Goal: Task Accomplishment & Management: Complete application form

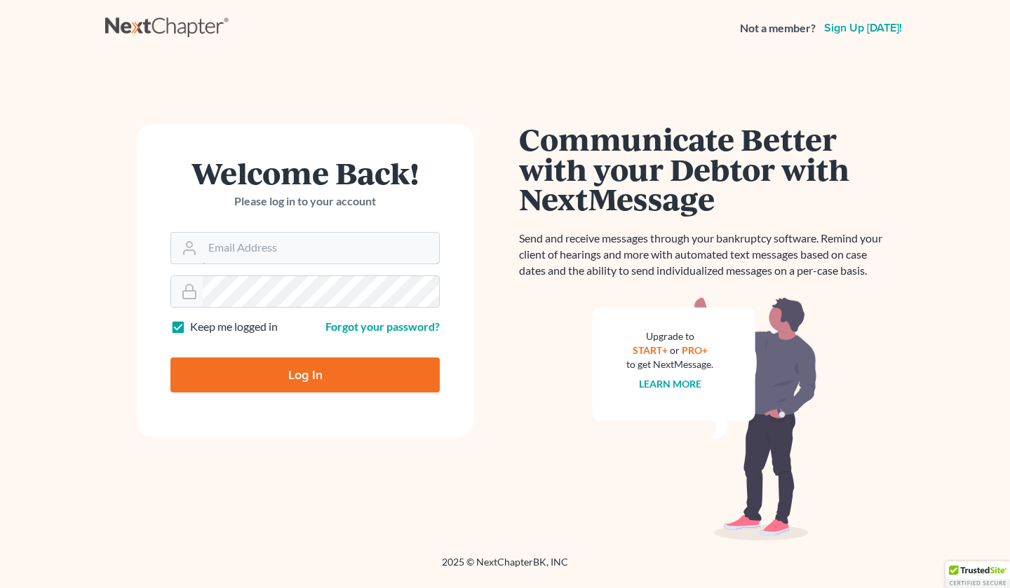
click at [239, 237] on input "Email Address" at bounding box center [321, 248] width 236 height 31
type input "[EMAIL_ADDRESS][DOMAIN_NAME]"
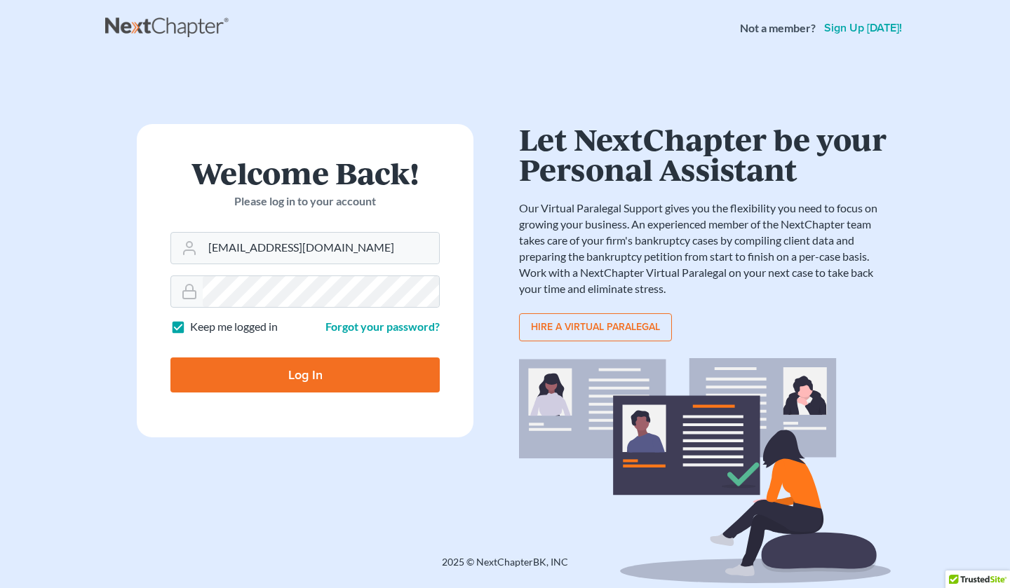
click at [266, 370] on input "Log In" at bounding box center [304, 375] width 269 height 35
type input "Thinking..."
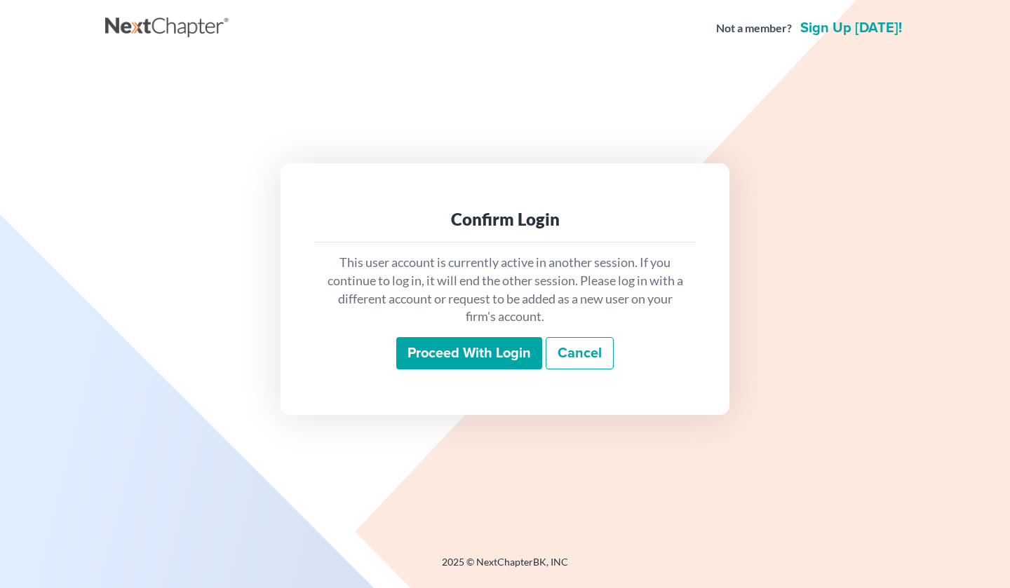
click at [454, 360] on input "Proceed with login" at bounding box center [469, 353] width 146 height 32
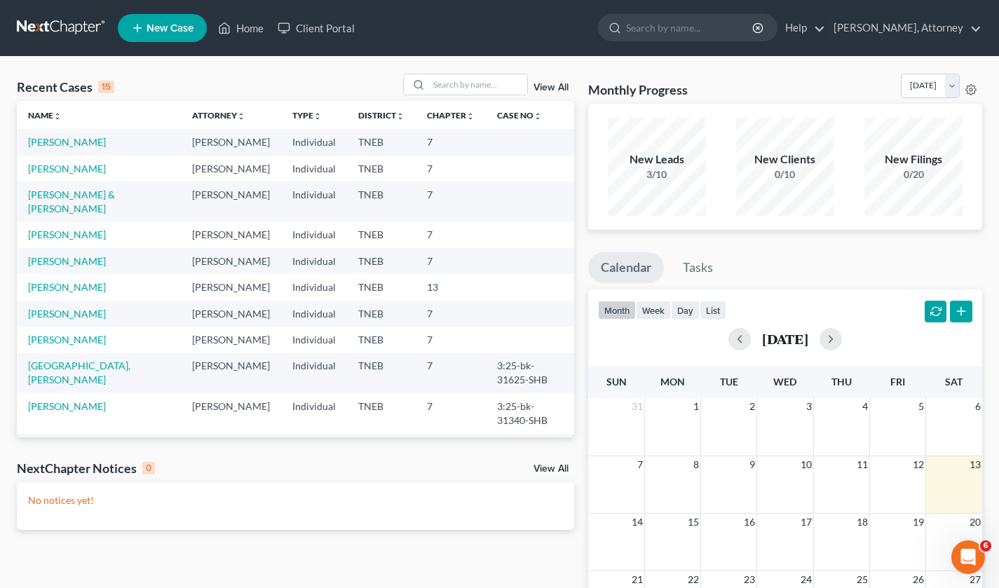
click at [170, 30] on span "New Case" at bounding box center [170, 28] width 47 height 11
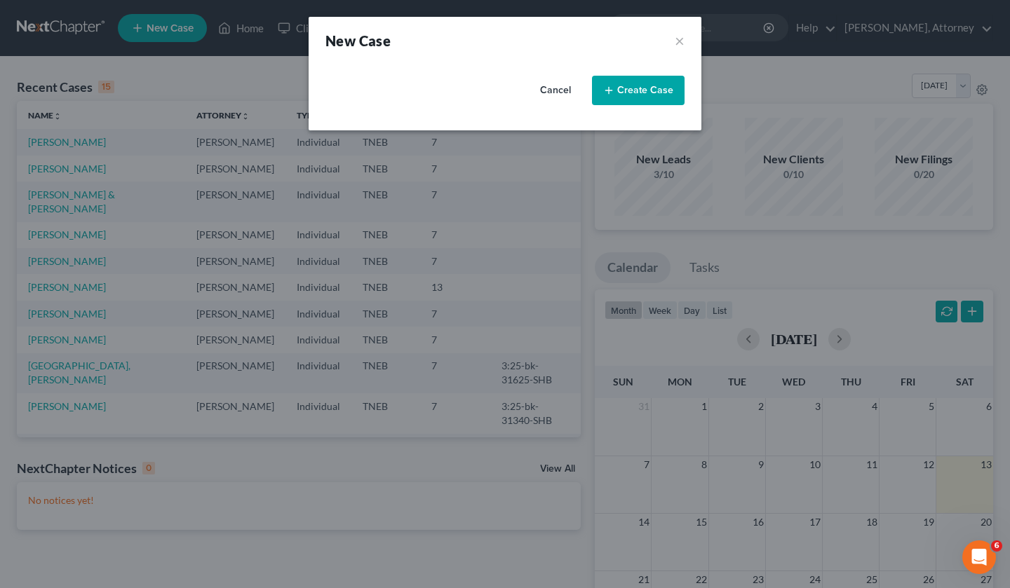
select select "74"
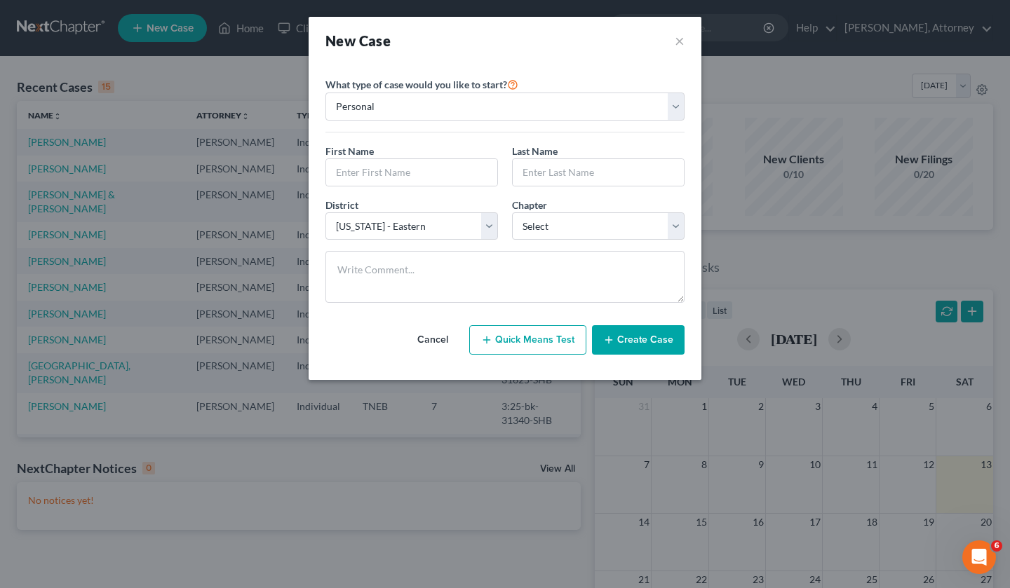
click at [0, 487] on div "New Case × Please select case type * Bankruptcy Bankruptcy What type of case wo…" at bounding box center [505, 294] width 1010 height 588
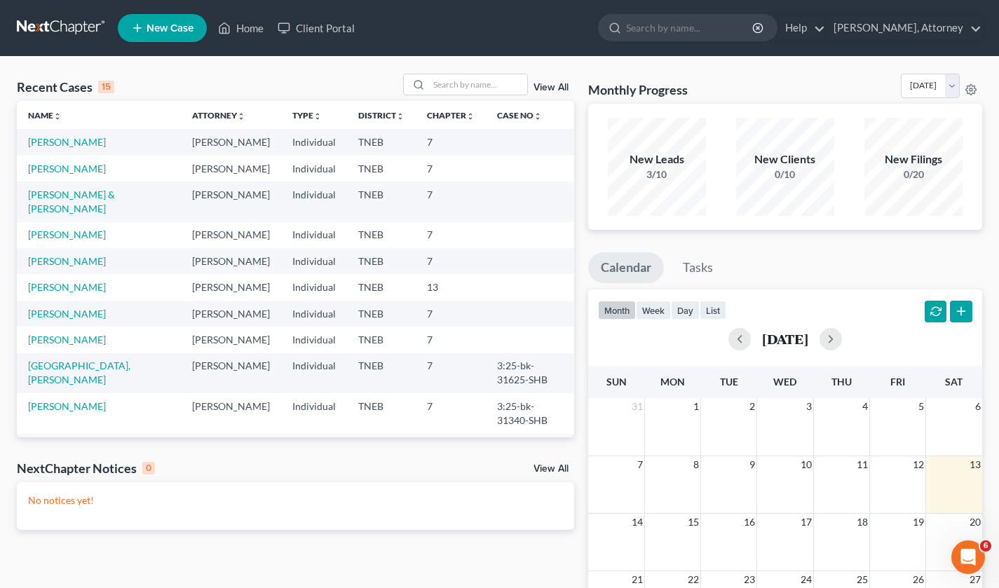
click at [163, 25] on span "New Case" at bounding box center [170, 28] width 47 height 11
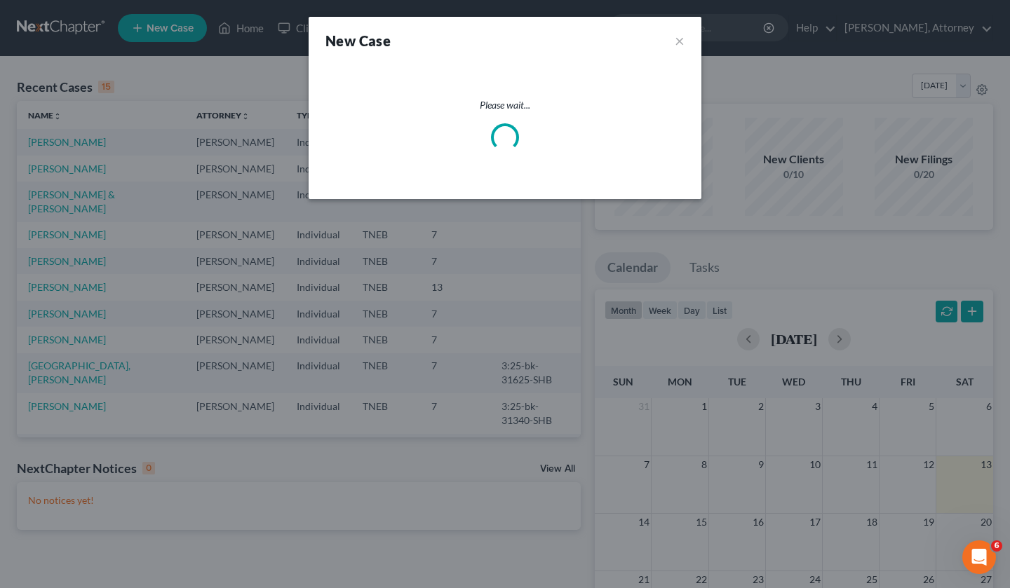
select select "74"
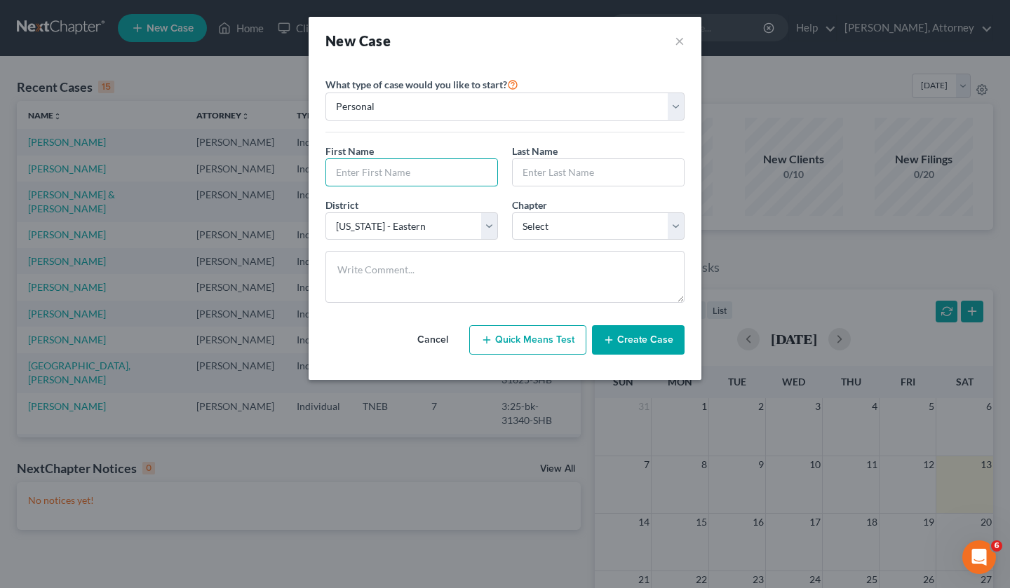
click at [414, 161] on input "text" at bounding box center [411, 172] width 171 height 27
type input "[PERSON_NAME]"
select select "0"
click at [629, 334] on button "Create Case" at bounding box center [638, 339] width 93 height 29
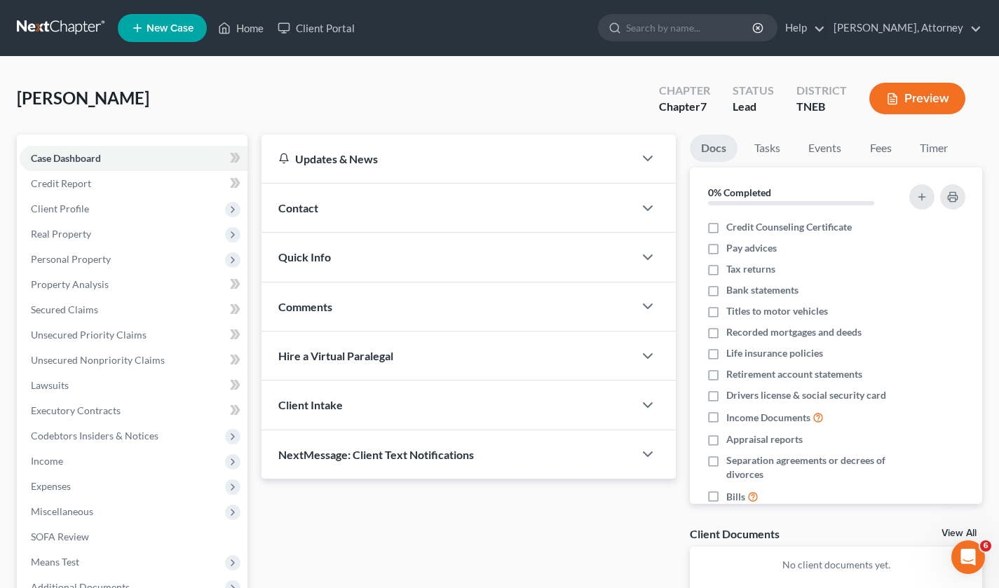
click at [78, 211] on span "Client Profile" at bounding box center [60, 209] width 58 height 12
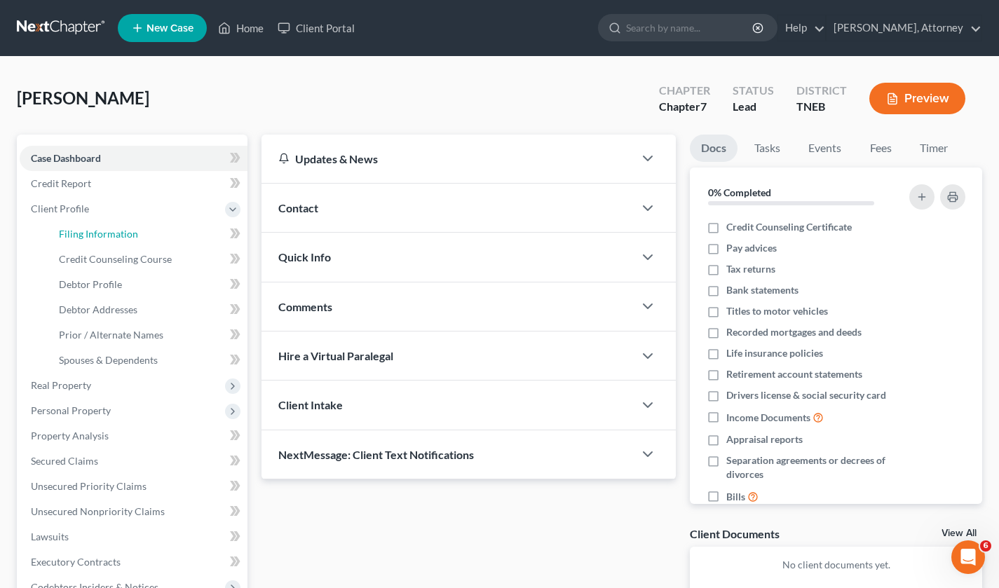
click at [111, 232] on span "Filing Information" at bounding box center [98, 234] width 79 height 12
select select "1"
select select "0"
select select "74"
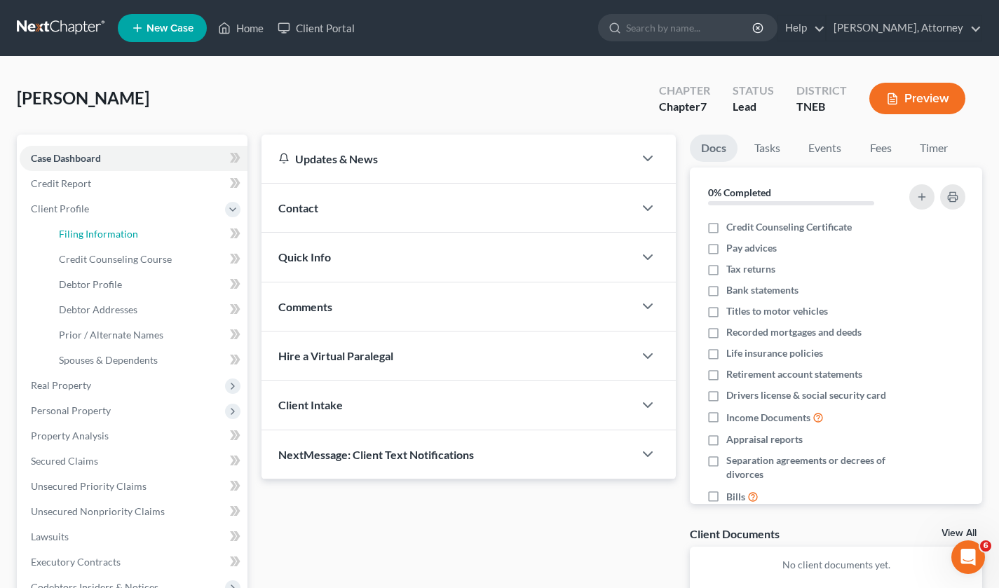
select select "44"
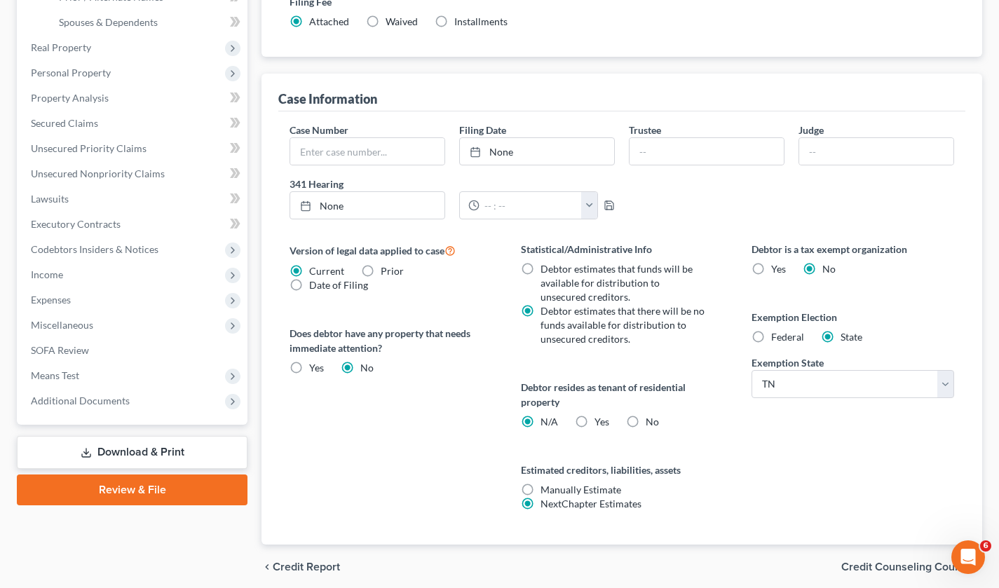
scroll to position [344, 0]
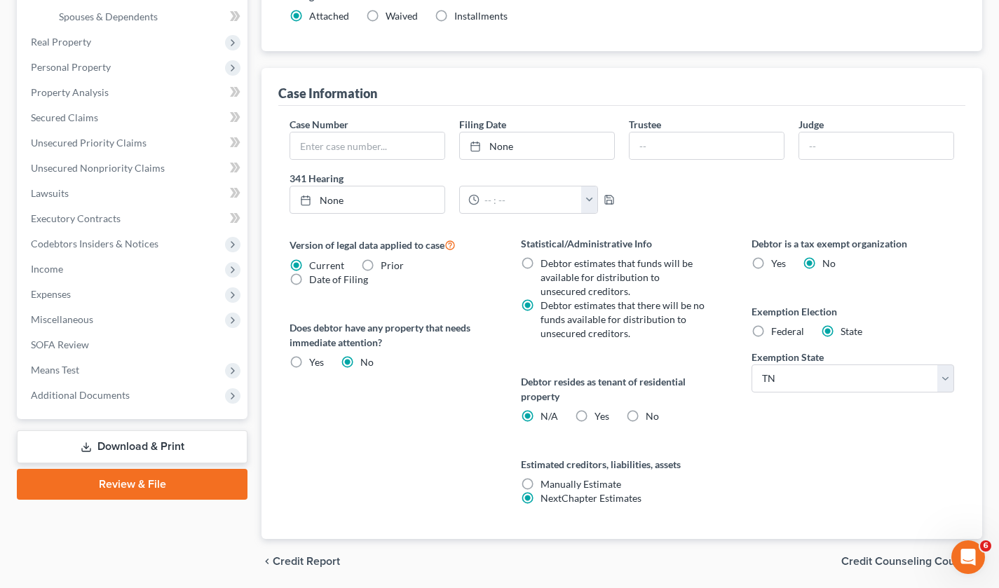
click at [595, 414] on label "Yes Yes" at bounding box center [602, 417] width 15 height 14
click at [600, 414] on input "Yes Yes" at bounding box center [604, 414] width 9 height 9
radio input "true"
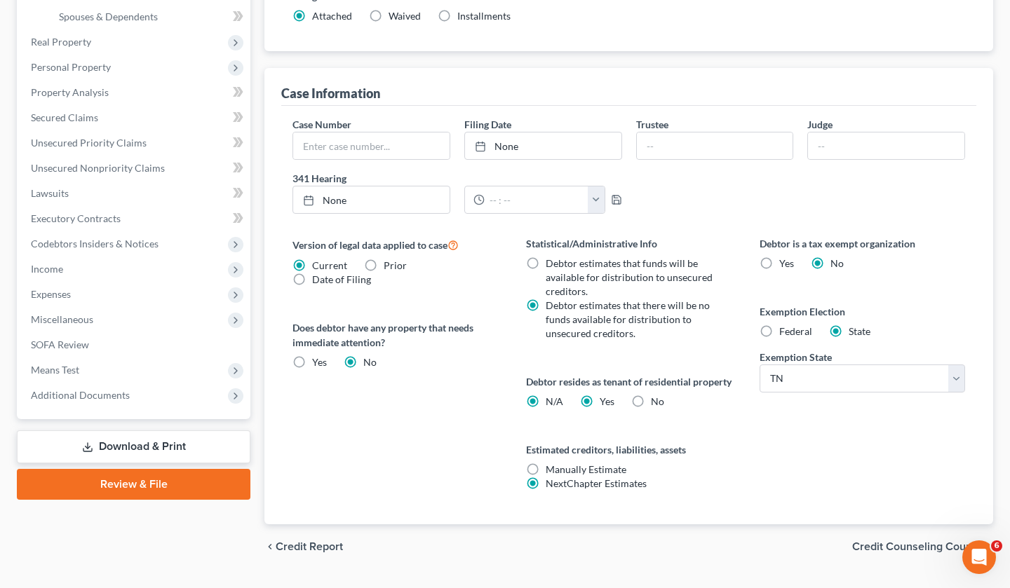
radio input "false"
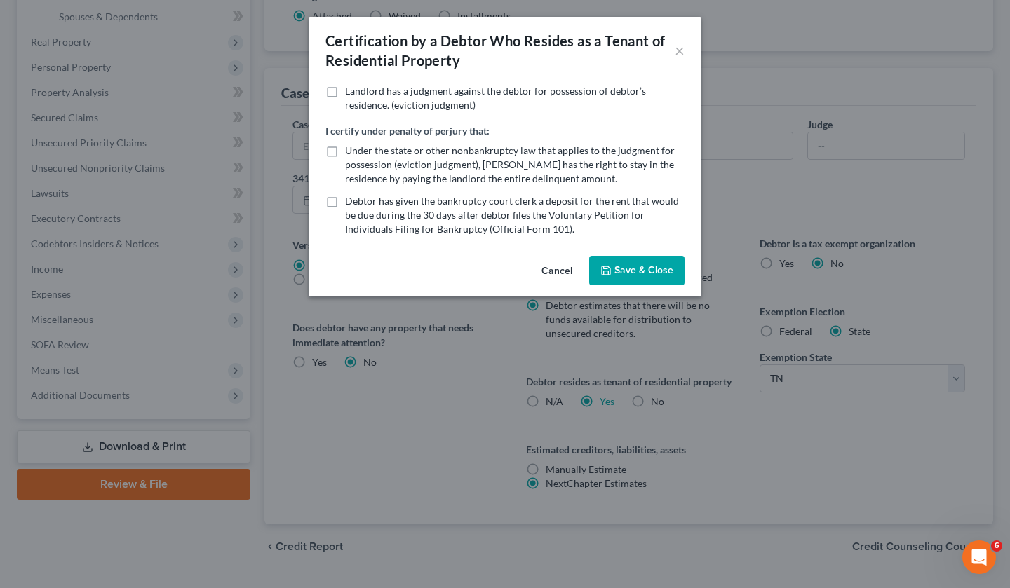
click at [640, 276] on button "Save & Close" at bounding box center [636, 270] width 95 height 29
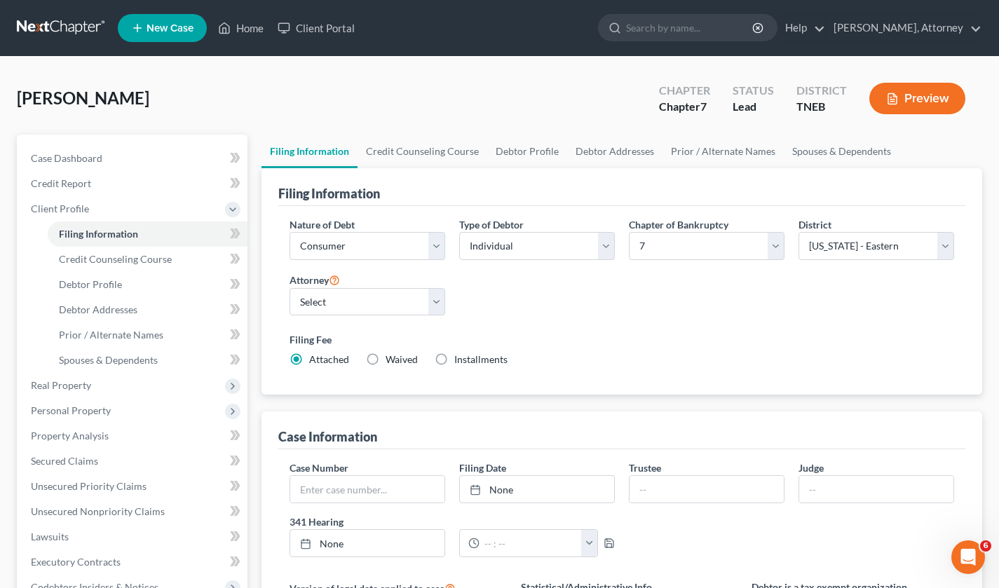
scroll to position [74, 0]
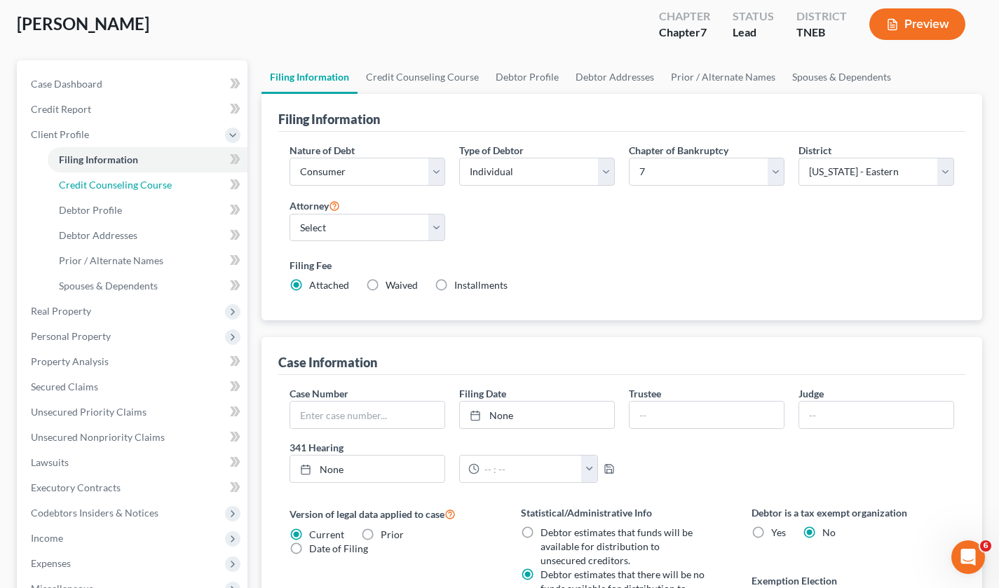
click at [147, 189] on span "Credit Counseling Course" at bounding box center [115, 185] width 113 height 12
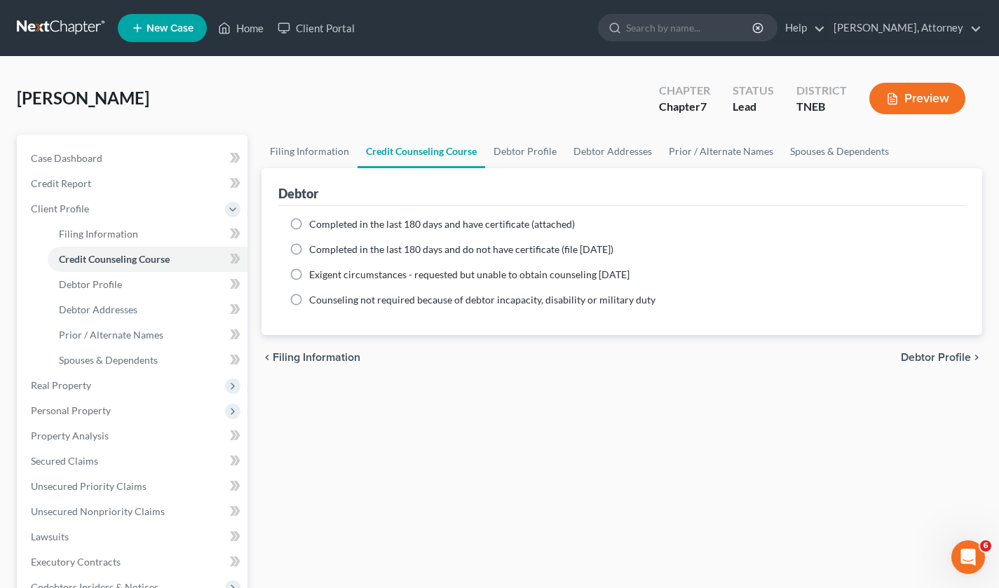
click at [309, 225] on label "Completed in the last 180 days and have certificate (attached)" at bounding box center [442, 224] width 266 height 14
click at [315, 225] on input "Completed in the last 180 days and have certificate (attached)" at bounding box center [319, 221] width 9 height 9
radio input "true"
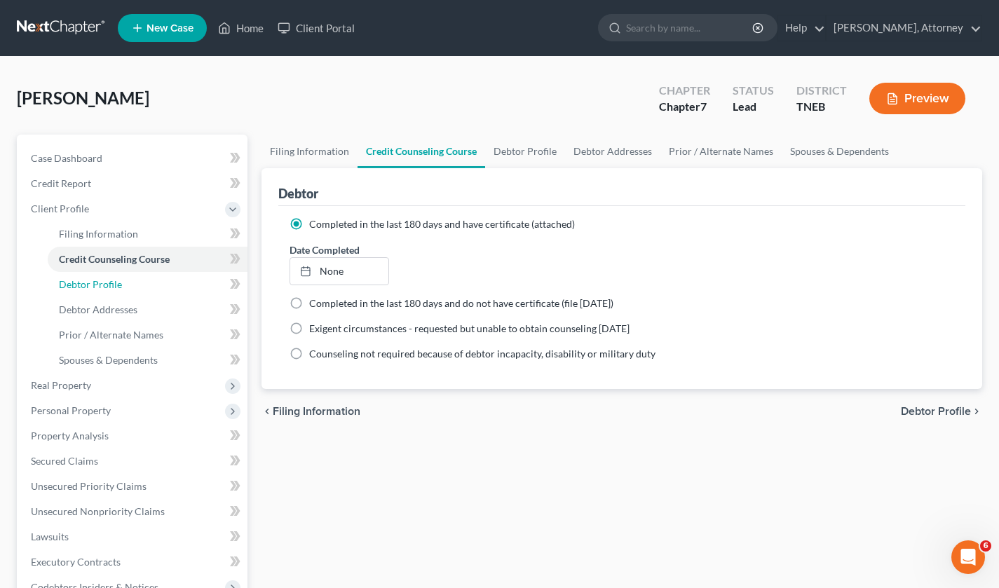
click at [136, 287] on link "Debtor Profile" at bounding box center [148, 284] width 200 height 25
select select "0"
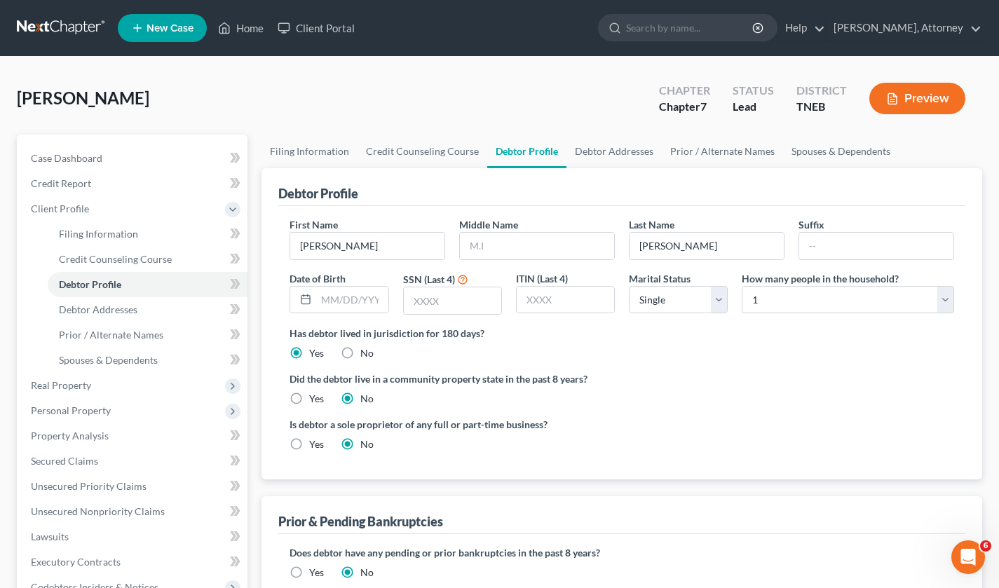
scroll to position [27, 0]
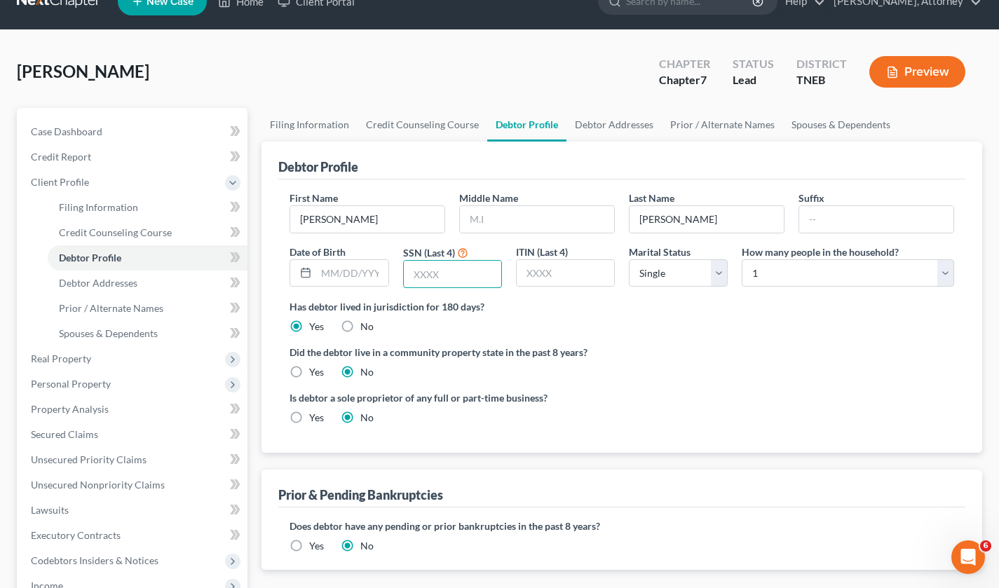
click at [494, 269] on input "text" at bounding box center [452, 274] width 97 height 27
type input "5560"
click at [765, 278] on select "Select 1 2 3 4 5 6 7 8 9 10 11 12 13 14 15 16 17 18 19 20" at bounding box center [848, 273] width 212 height 28
select select "2"
click at [742, 259] on select "Select 1 2 3 4 5 6 7 8 9 10 11 12 13 14 15 16 17 18 19 20" at bounding box center [848, 273] width 212 height 28
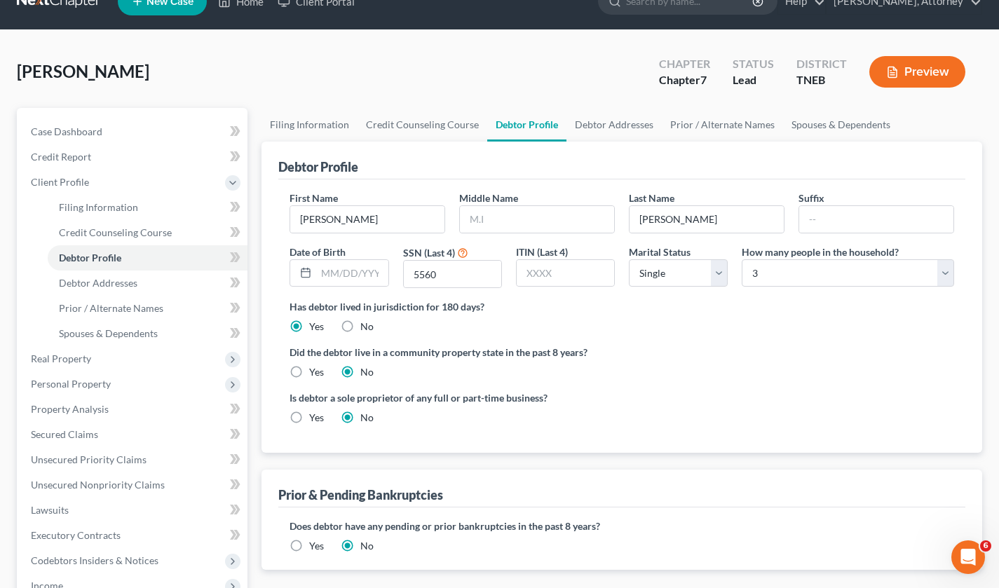
click at [685, 306] on label "Has debtor lived in jurisdiction for 180 days?" at bounding box center [622, 306] width 665 height 15
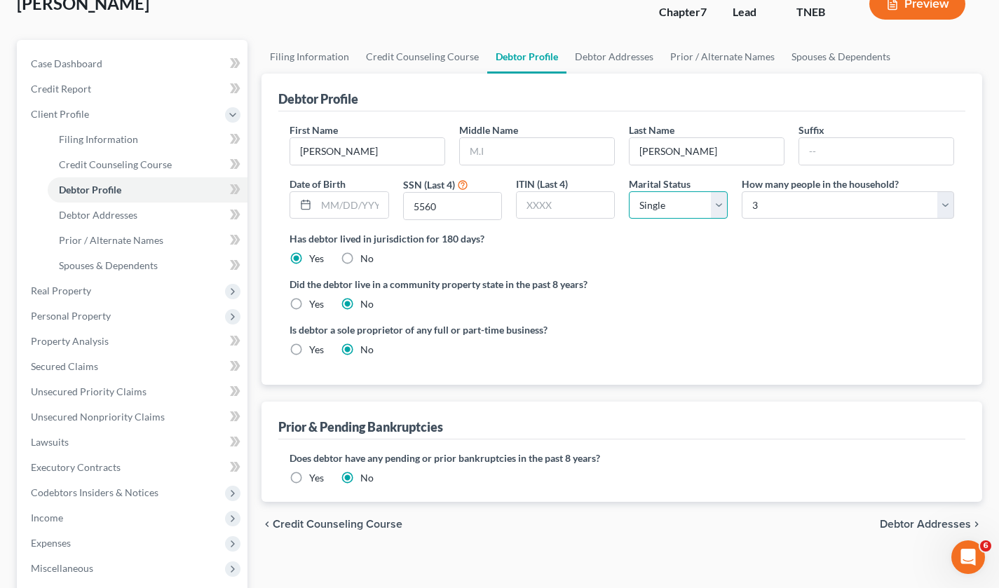
click at [676, 208] on select "Select Single Married Separated Divorced Widowed" at bounding box center [678, 205] width 99 height 28
click at [600, 252] on div "Has debtor lived in jurisdiction for 180 days? Yes No Debtor must reside in jur…" at bounding box center [622, 248] width 665 height 34
click at [144, 212] on link "Debtor Addresses" at bounding box center [148, 215] width 200 height 25
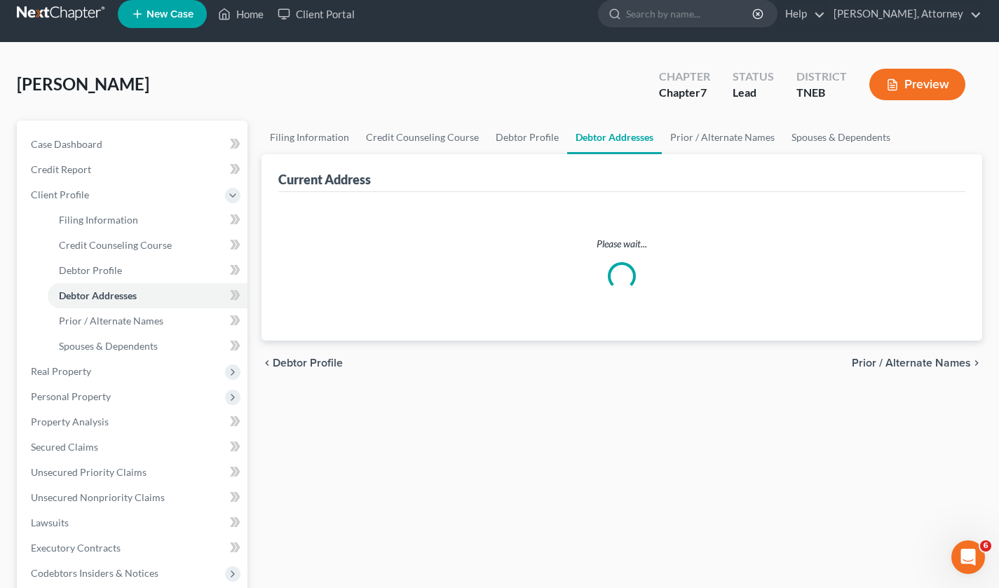
select select "0"
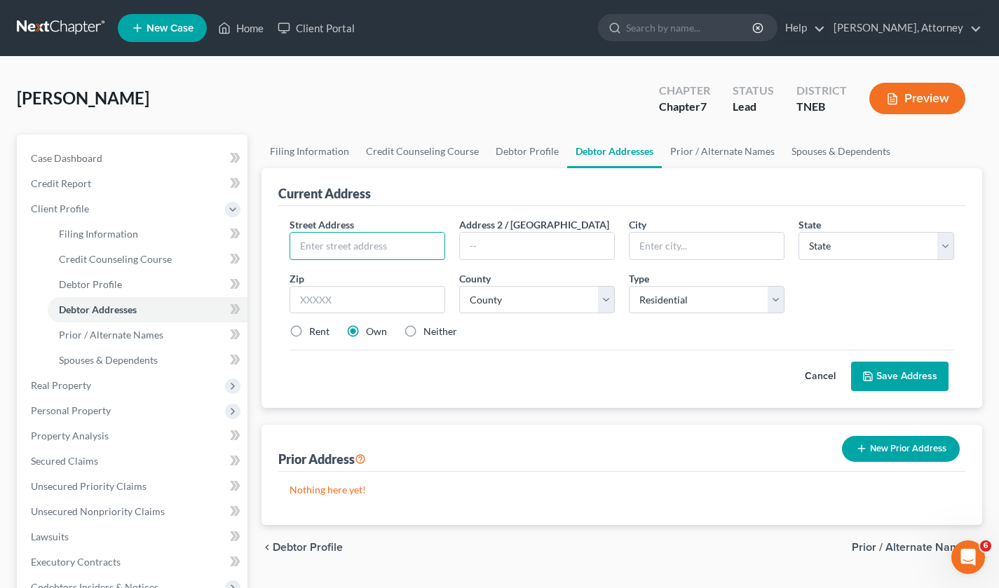
click at [363, 250] on input "text" at bounding box center [367, 246] width 154 height 27
type input "[STREET_ADDRESS]"
type input "Speedwell"
select select "44"
type input "37870"
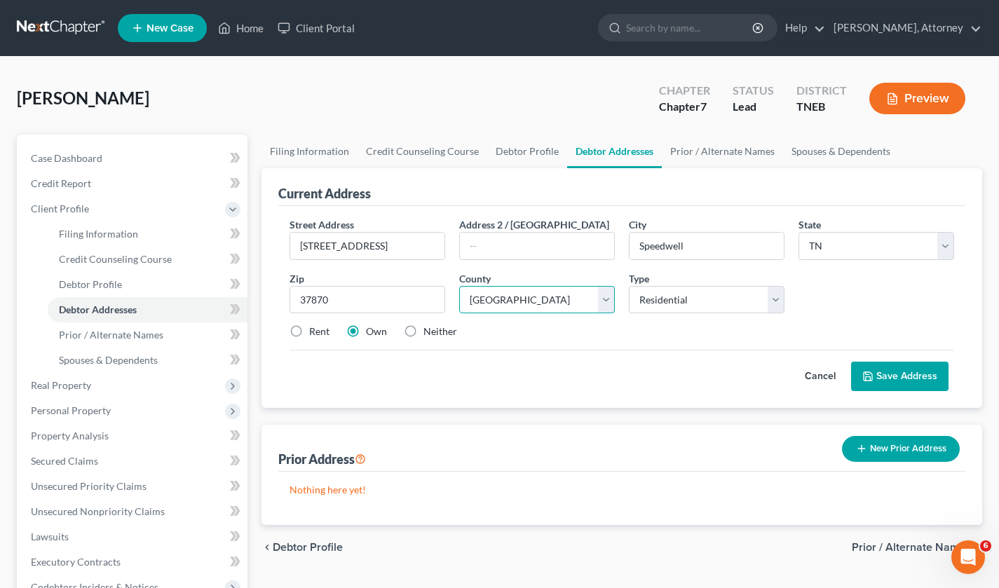
select select "12"
click at [309, 331] on label "Rent" at bounding box center [319, 332] width 20 height 14
click at [315, 331] on input "Rent" at bounding box center [319, 329] width 9 height 9
radio input "true"
click at [900, 372] on button "Save Address" at bounding box center [899, 376] width 97 height 29
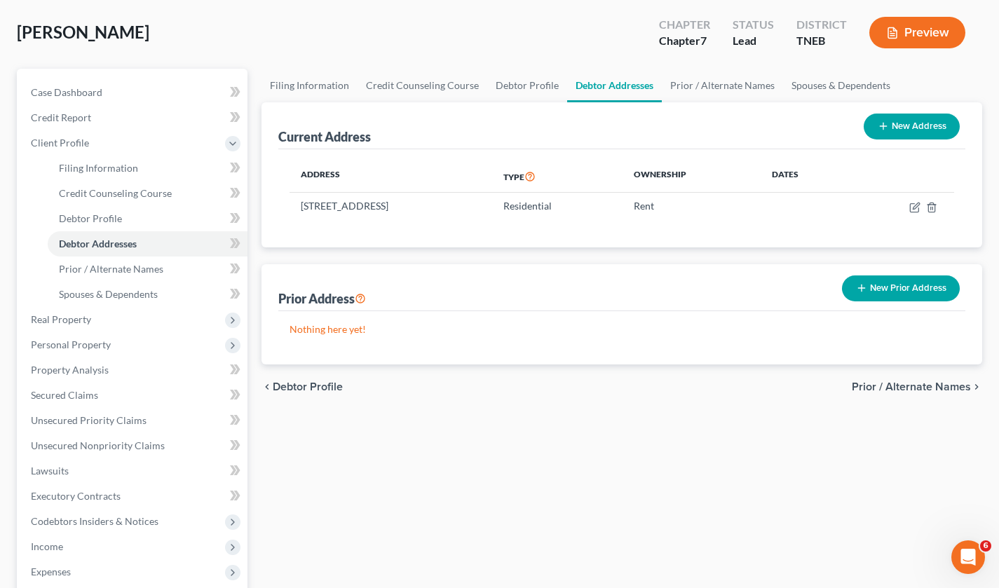
scroll to position [67, 0]
click at [141, 292] on span "Spouses & Dependents" at bounding box center [108, 294] width 99 height 12
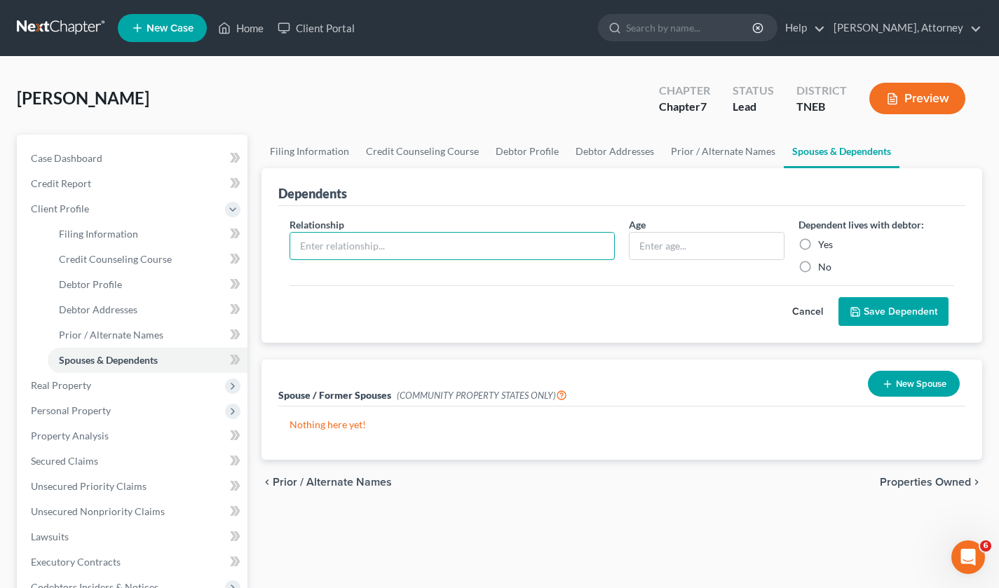
click at [335, 240] on input "text" at bounding box center [452, 246] width 324 height 27
type input "Son"
click at [673, 236] on input "text" at bounding box center [707, 246] width 154 height 27
type input "11"
click at [818, 245] on label "Yes" at bounding box center [825, 245] width 15 height 14
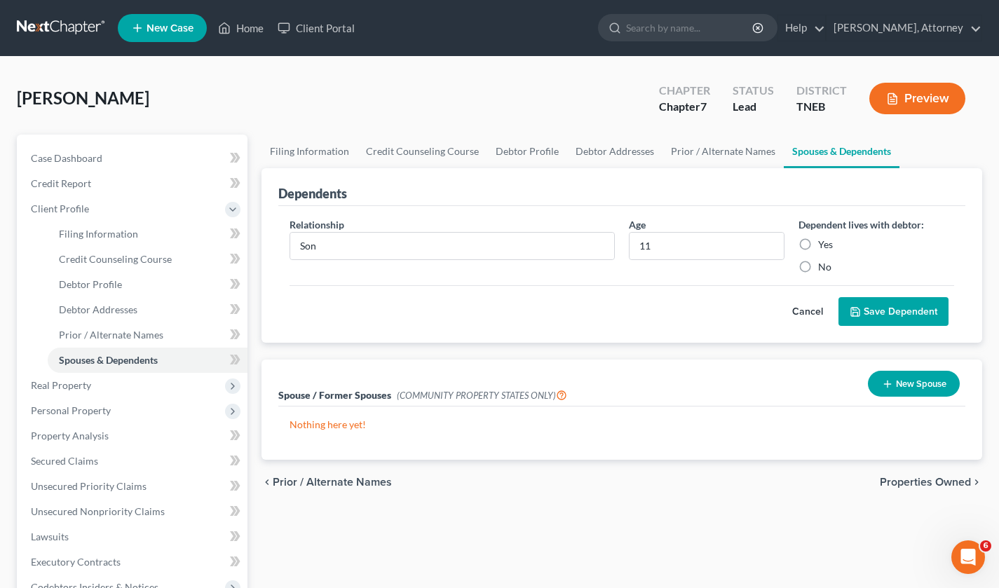
click at [824, 245] on input "Yes" at bounding box center [828, 242] width 9 height 9
radio input "true"
click at [886, 311] on button "Save Dependent" at bounding box center [894, 311] width 110 height 29
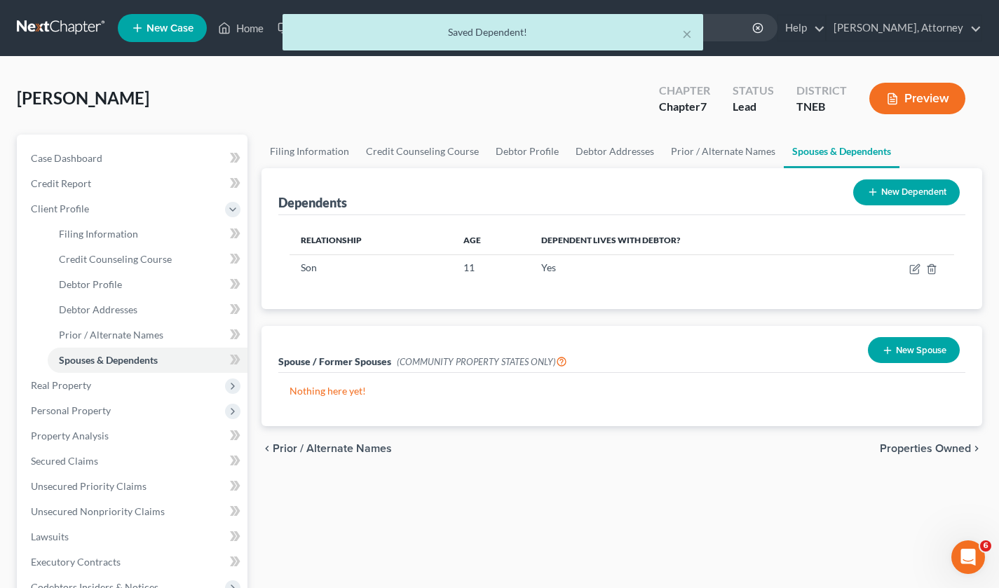
click at [900, 187] on button "New Dependent" at bounding box center [906, 193] width 107 height 26
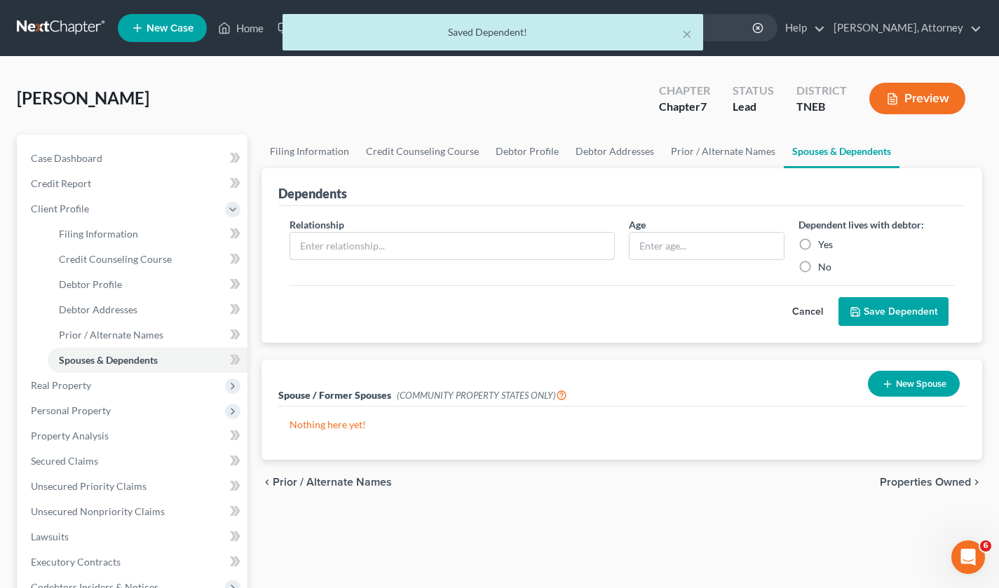
click at [381, 245] on input "text" at bounding box center [452, 246] width 324 height 27
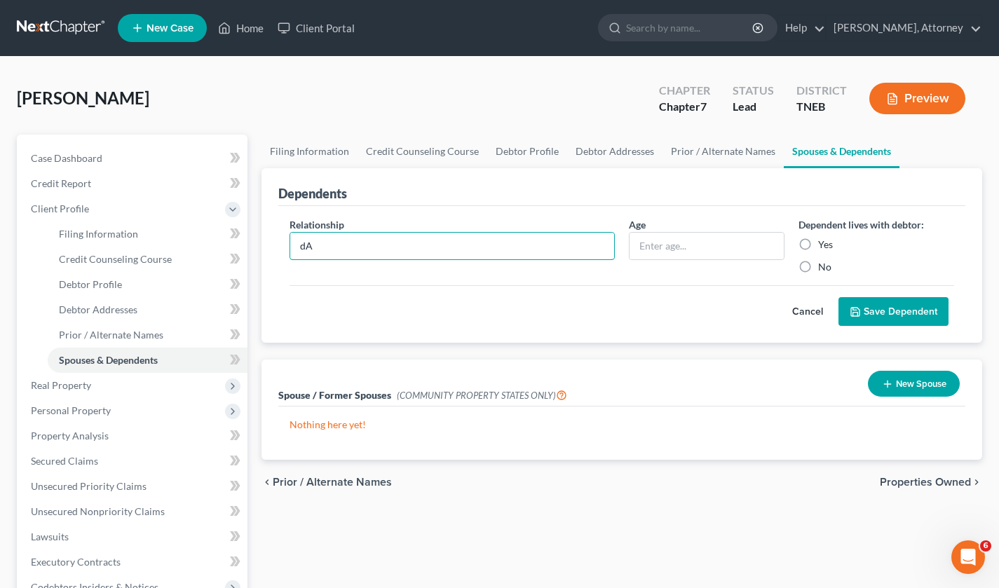
type input "d"
type input "Daughter"
type input "15"
click at [818, 243] on label "Yes" at bounding box center [825, 245] width 15 height 14
click at [824, 243] on input "Yes" at bounding box center [828, 242] width 9 height 9
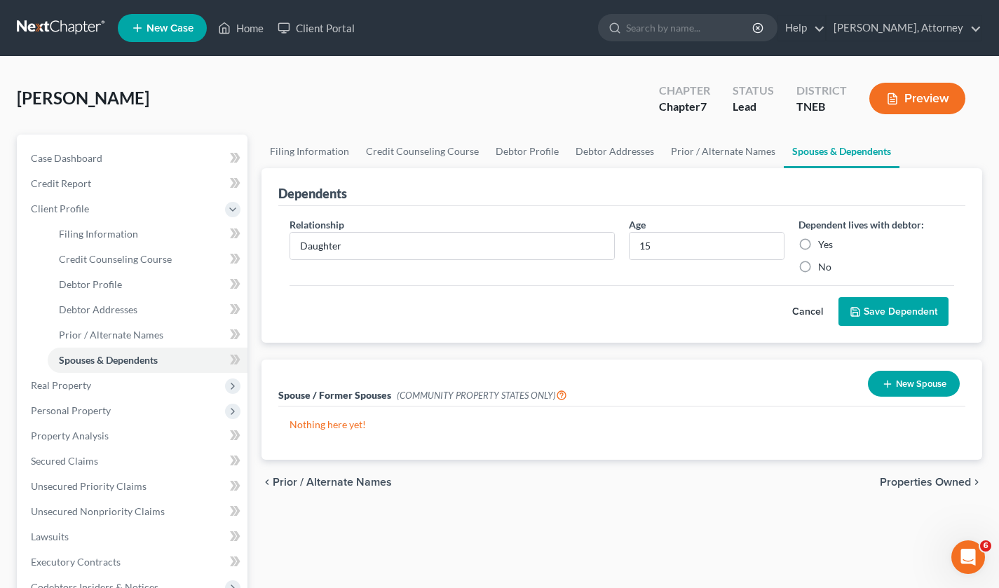
radio input "true"
click at [905, 314] on button "Save Dependent" at bounding box center [894, 311] width 110 height 29
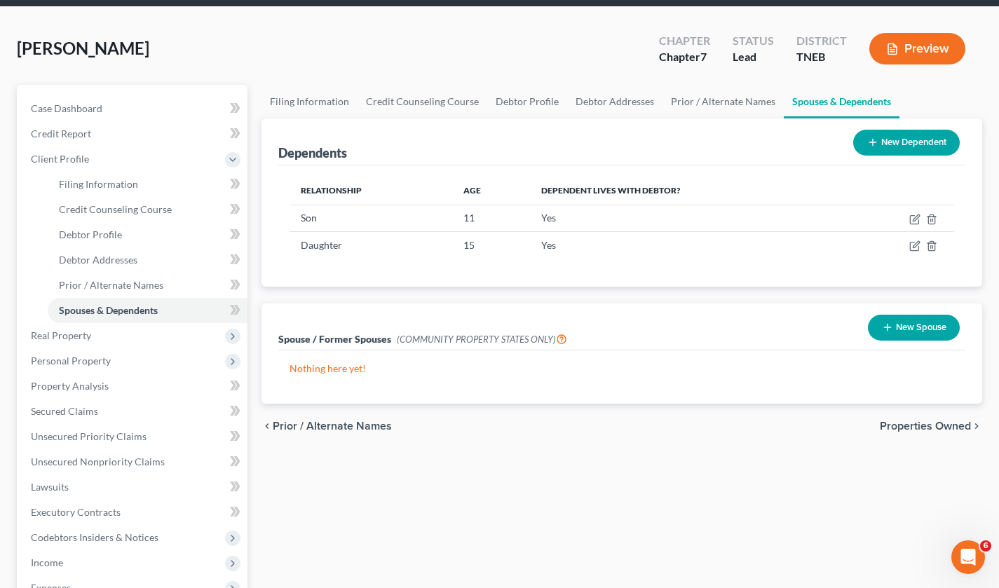
scroll to position [50, 0]
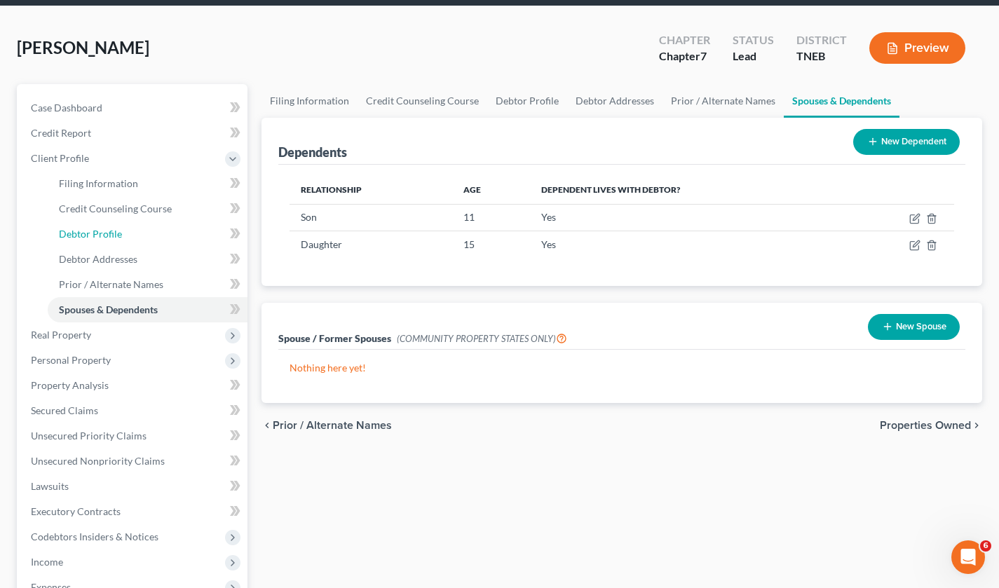
click at [109, 240] on link "Debtor Profile" at bounding box center [148, 234] width 200 height 25
select select "0"
select select "2"
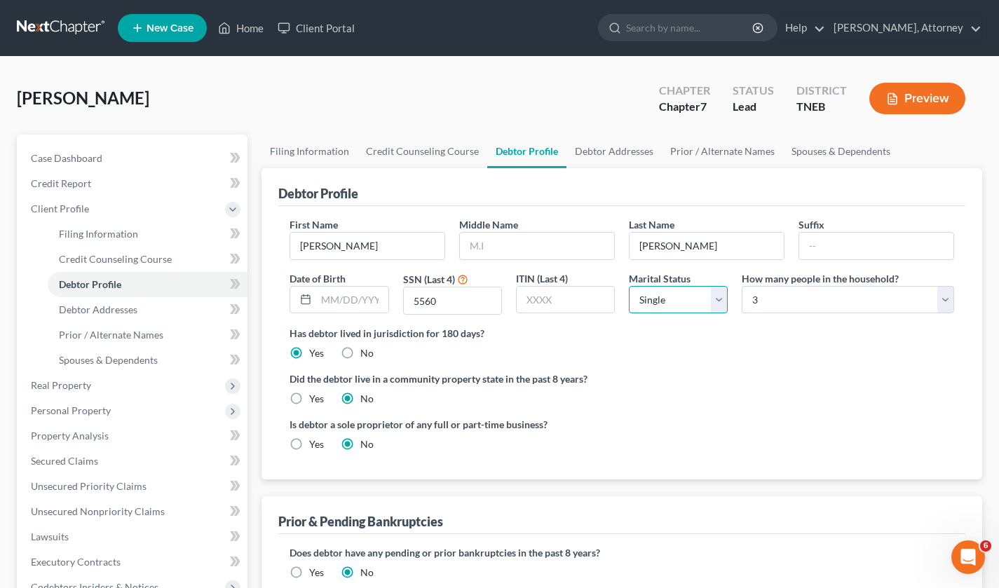
click at [663, 306] on select "Select Single Married Separated Divorced Widowed" at bounding box center [678, 300] width 99 height 28
select select "3"
click at [629, 286] on select "Select Single Married Separated Divorced Widowed" at bounding box center [678, 300] width 99 height 28
click at [665, 374] on label "Did the debtor live in a community property state in the past 8 years?" at bounding box center [622, 379] width 665 height 15
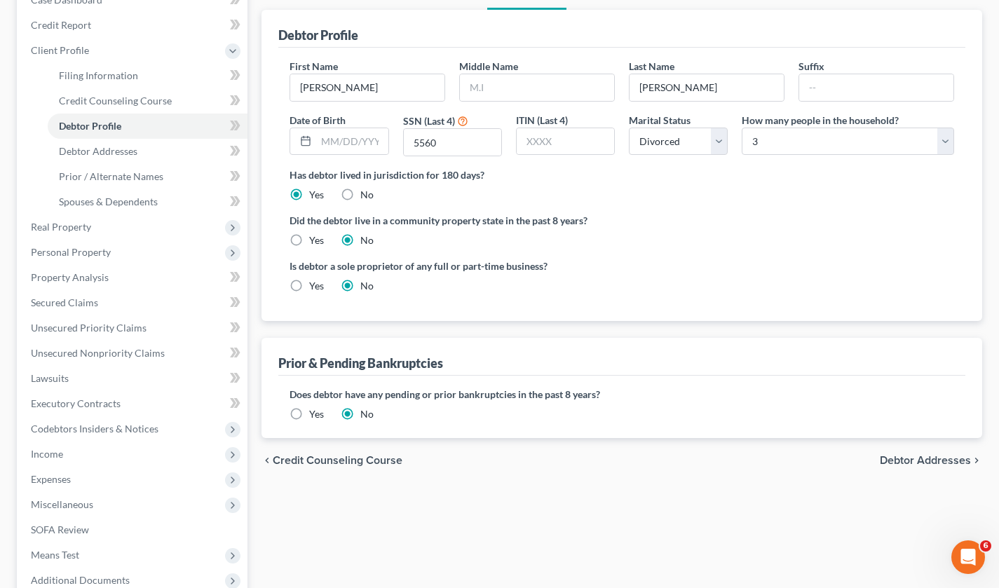
scroll to position [219, 0]
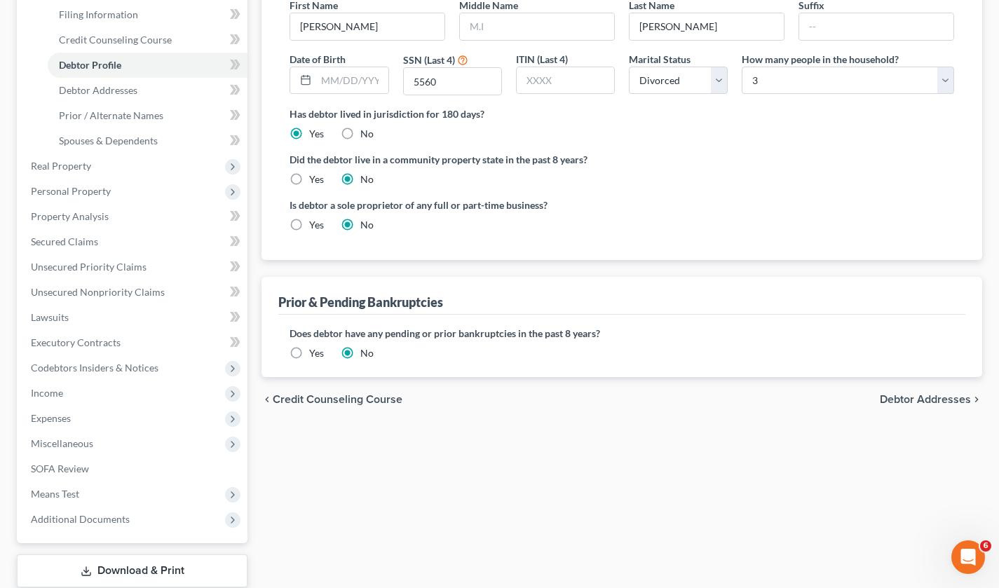
click at [54, 391] on span "Income" at bounding box center [47, 393] width 32 height 12
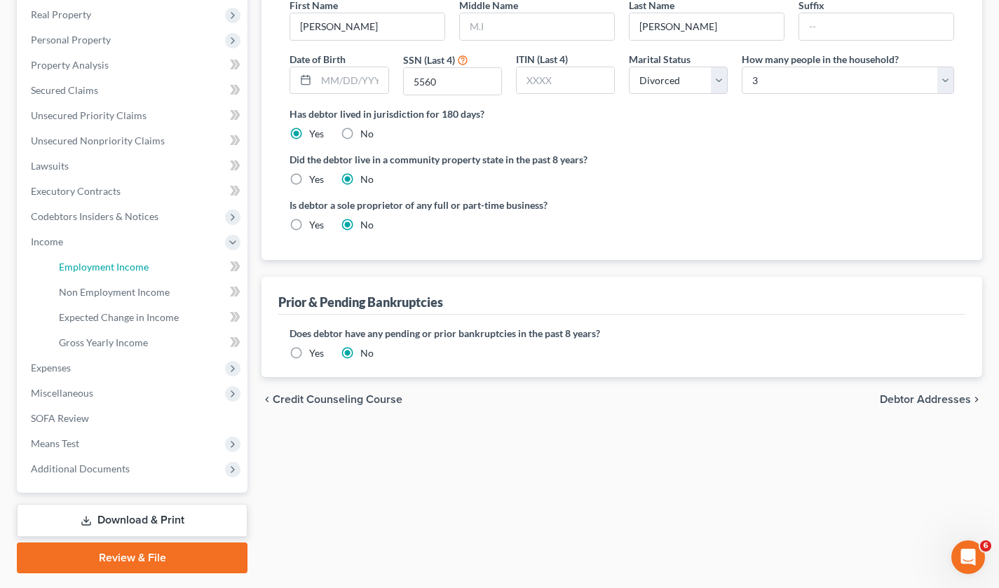
click at [121, 263] on span "Employment Income" at bounding box center [104, 267] width 90 height 12
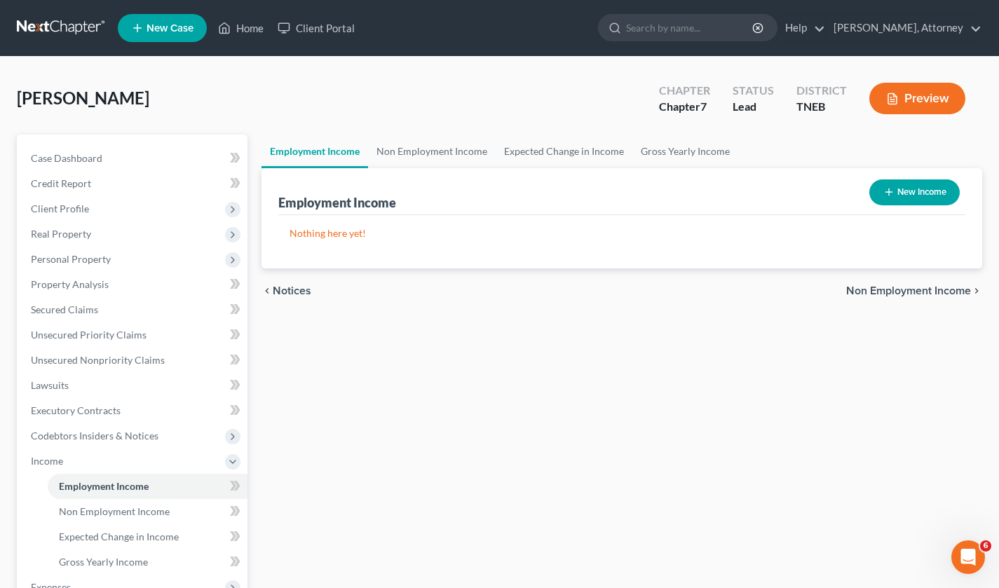
click at [910, 192] on button "New Income" at bounding box center [915, 193] width 90 height 26
select select "0"
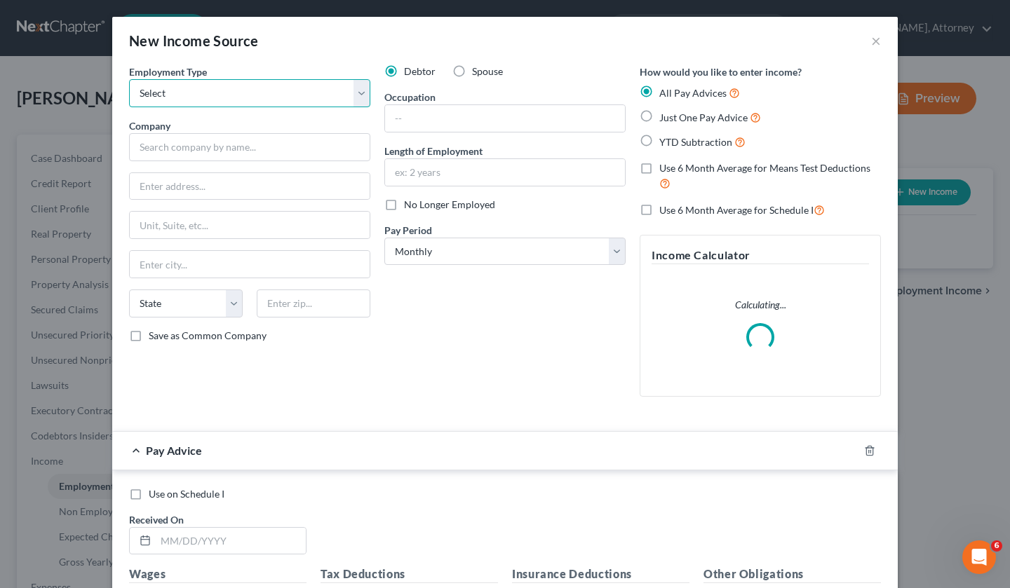
click at [253, 83] on select "Select Full or [DEMOGRAPHIC_DATA] Employment Self Employment" at bounding box center [249, 93] width 241 height 28
select select "0"
click at [129, 79] on select "Select Full or [DEMOGRAPHIC_DATA] Employment Self Employment" at bounding box center [249, 93] width 241 height 28
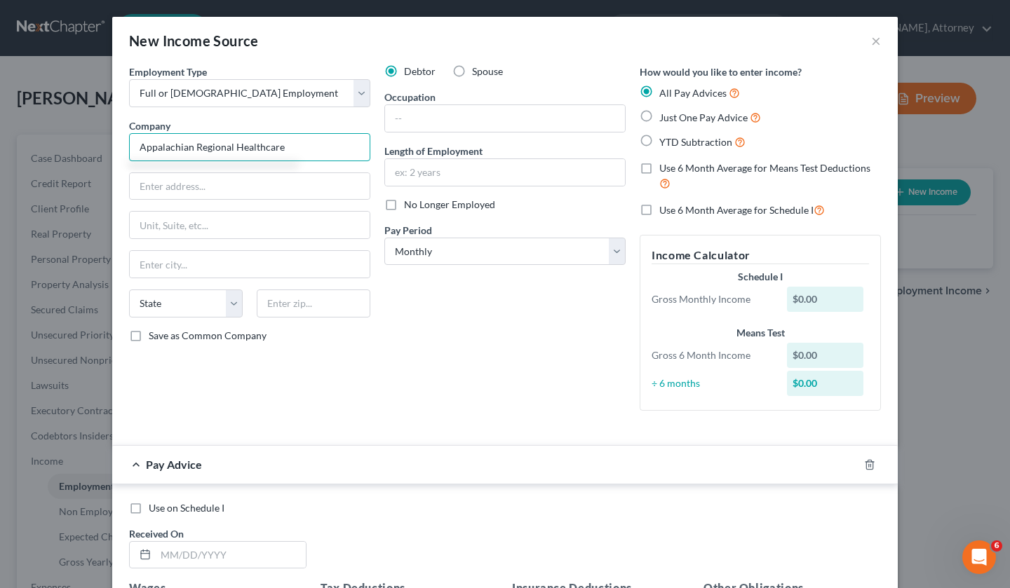
type input "Appalachian Regional Healthcare"
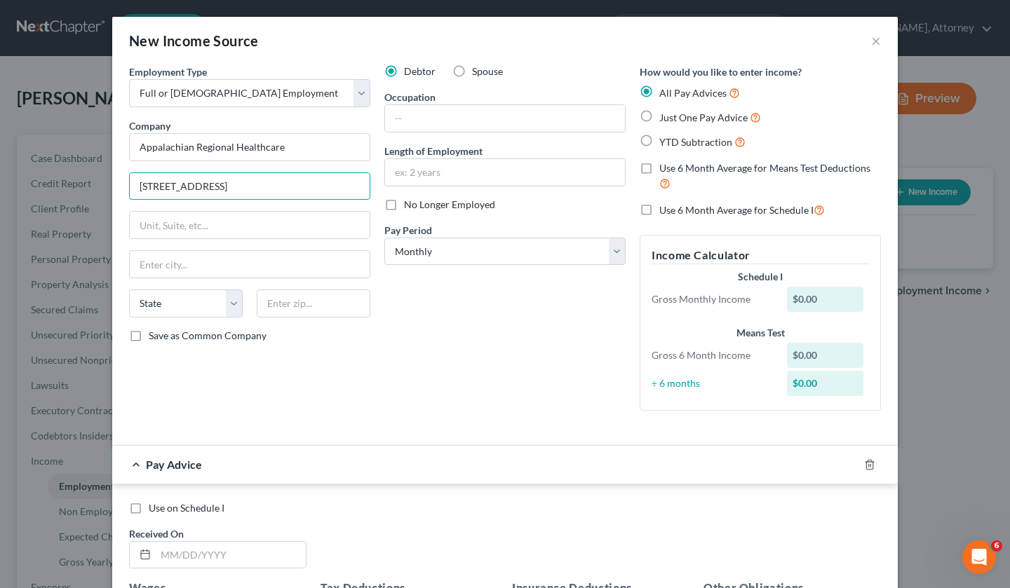
type input "[STREET_ADDRESS]"
type input "[GEOGRAPHIC_DATA]"
select select "18"
type input "40505"
click at [433, 121] on input "text" at bounding box center [505, 118] width 240 height 27
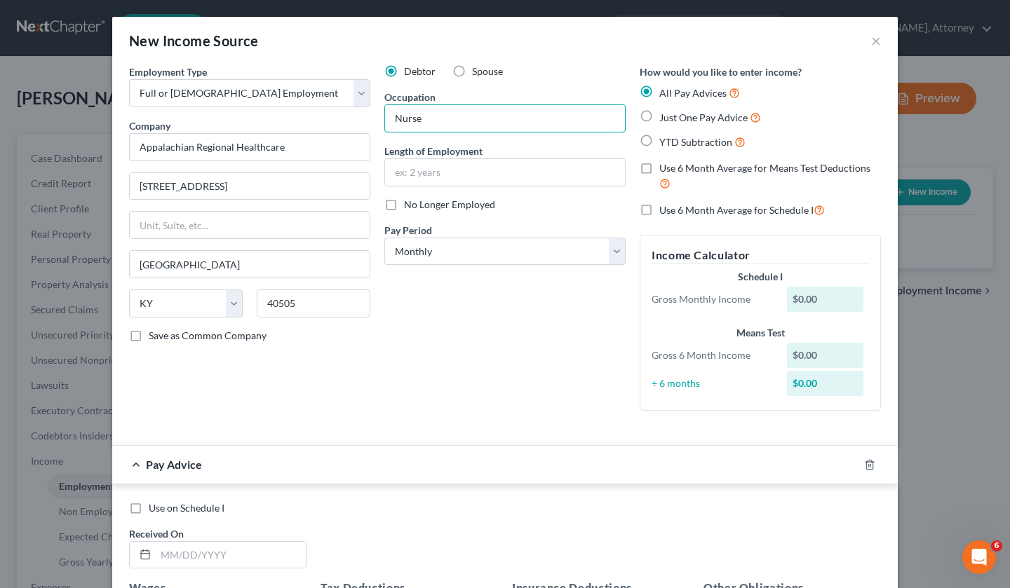
type input "Nurse"
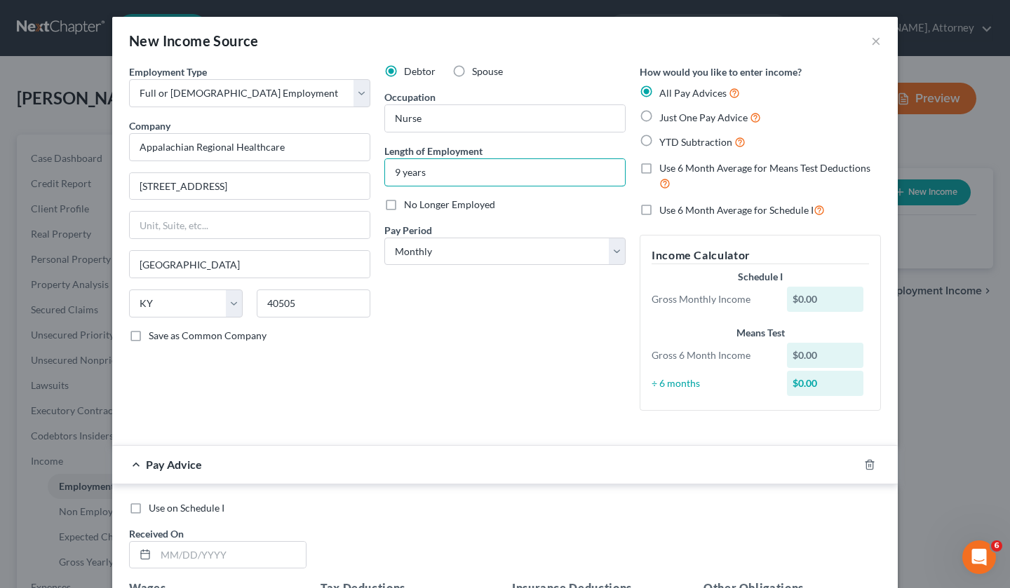
type input "9 years"
click at [659, 117] on label "Just One Pay Advice" at bounding box center [710, 117] width 102 height 16
click at [665, 117] on input "Just One Pay Advice" at bounding box center [669, 113] width 9 height 9
radio input "true"
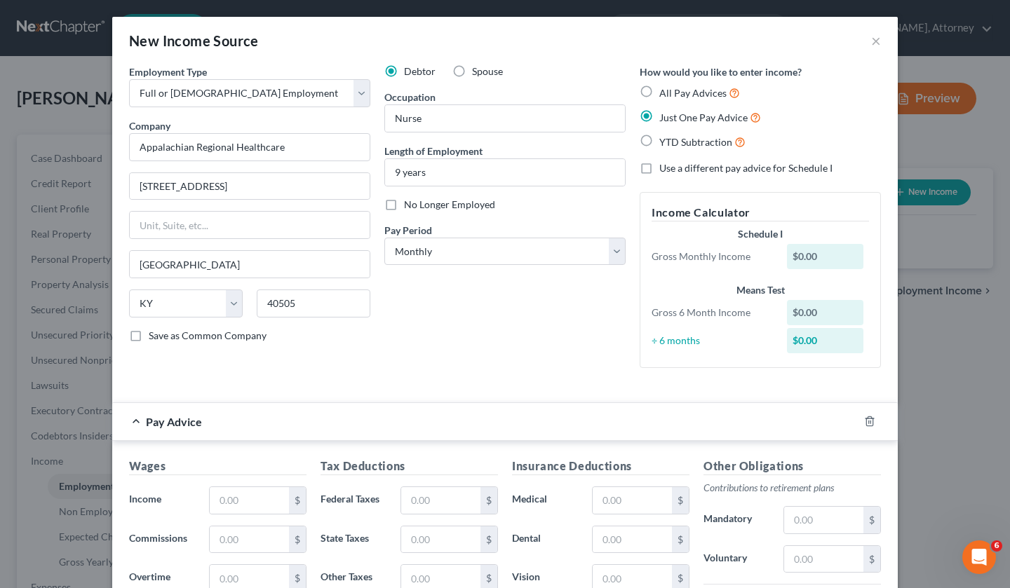
scroll to position [272, 0]
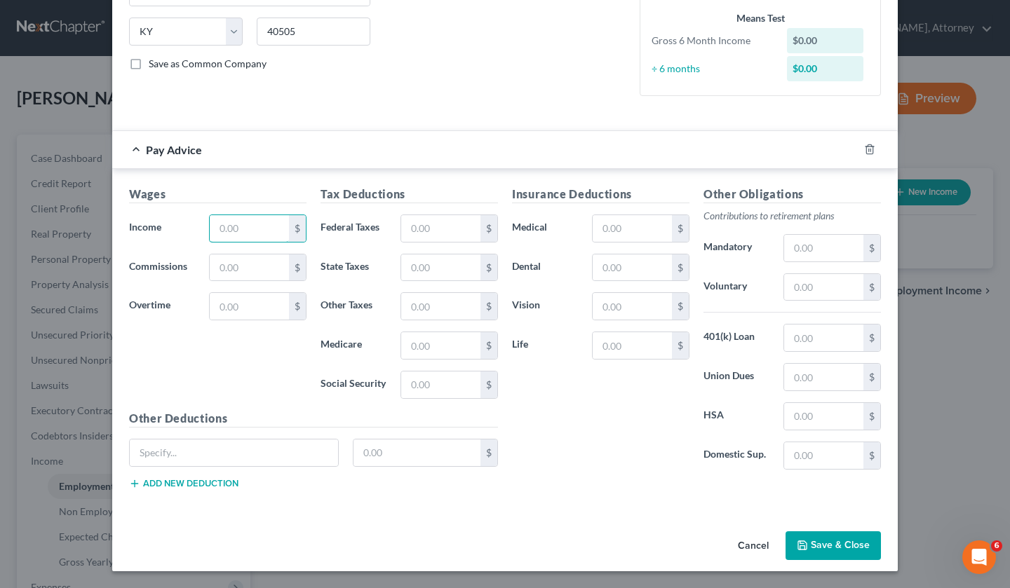
click at [255, 229] on input "text" at bounding box center [249, 228] width 79 height 27
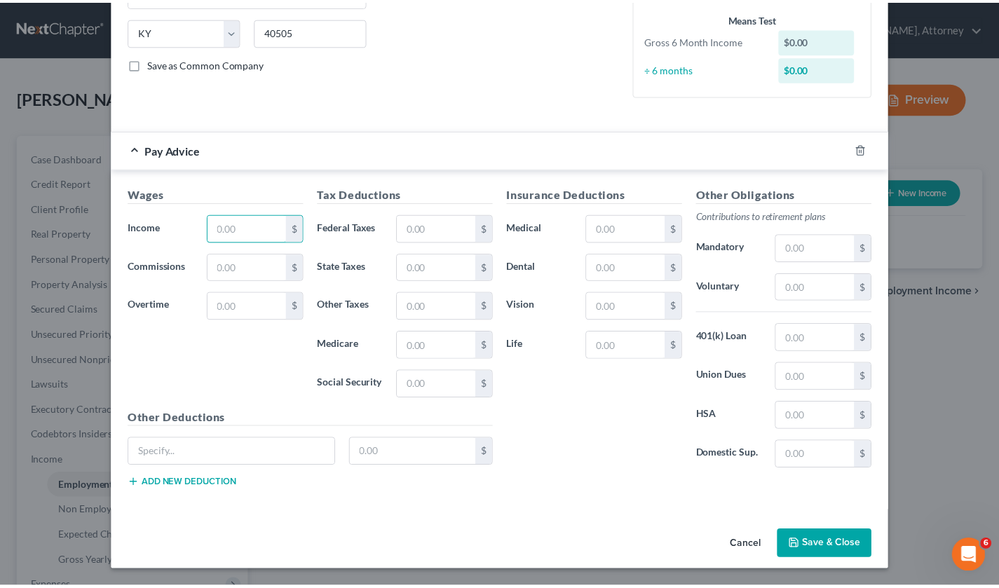
scroll to position [247, 0]
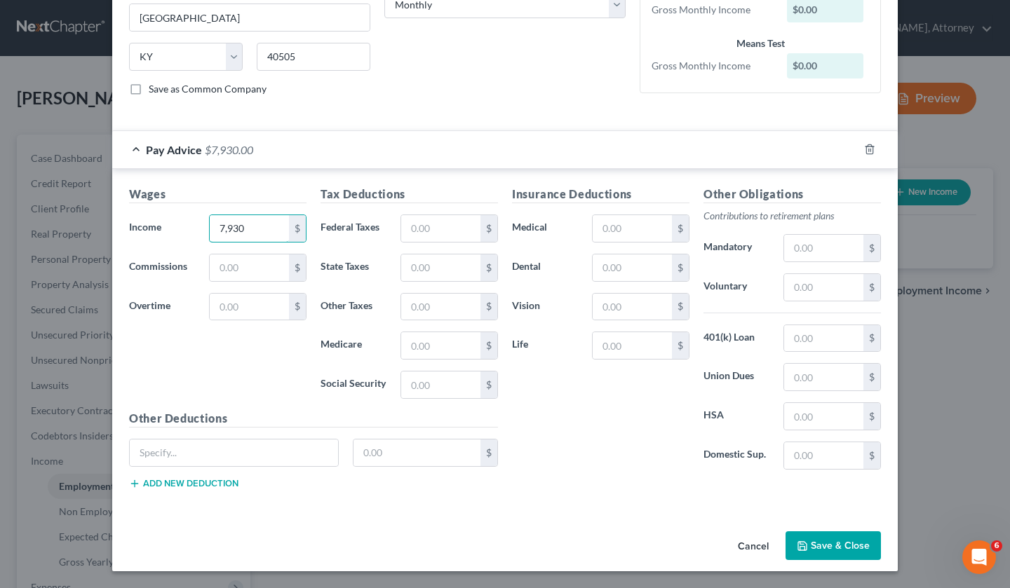
type input "7,930"
click at [406, 225] on input "text" at bounding box center [440, 228] width 79 height 27
type input "1,309"
type input "492"
click at [628, 224] on input "text" at bounding box center [632, 228] width 79 height 27
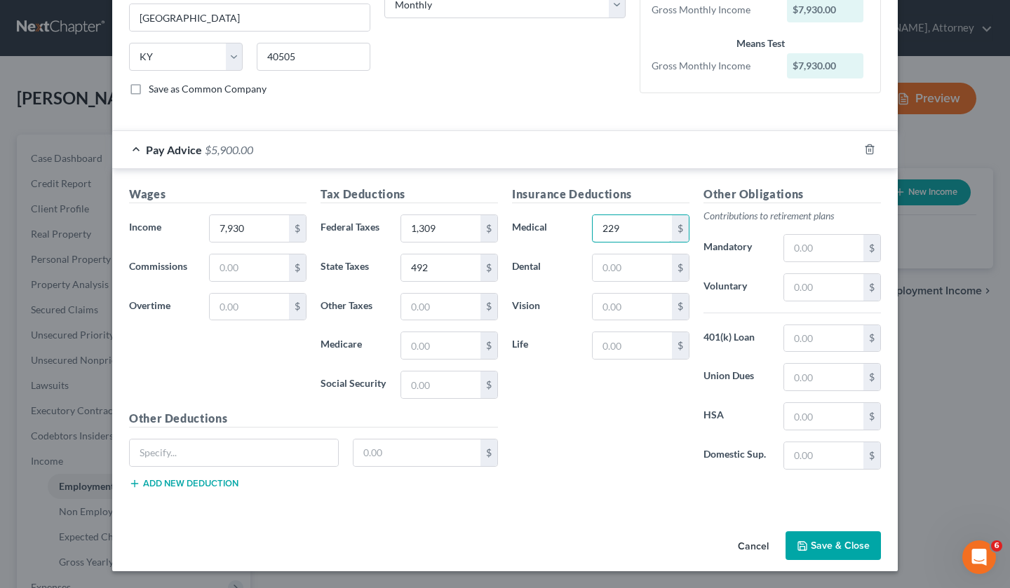
type input "229"
click at [818, 374] on input "text" at bounding box center [823, 377] width 79 height 27
type input "44"
drag, startPoint x: 818, startPoint y: 374, endPoint x: 813, endPoint y: 540, distance: 166.3
click at [813, 540] on button "Save & Close" at bounding box center [832, 546] width 95 height 29
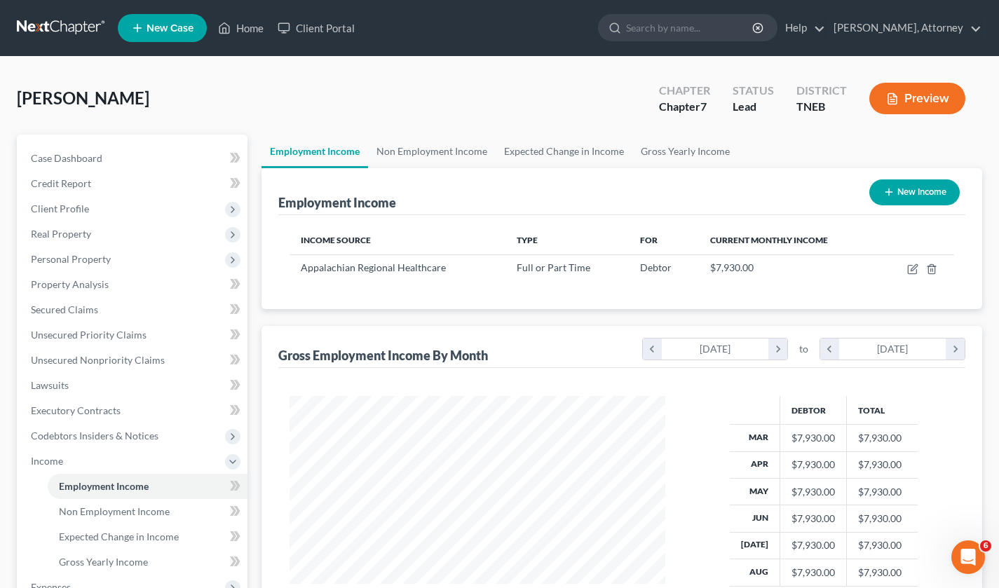
scroll to position [240, 0]
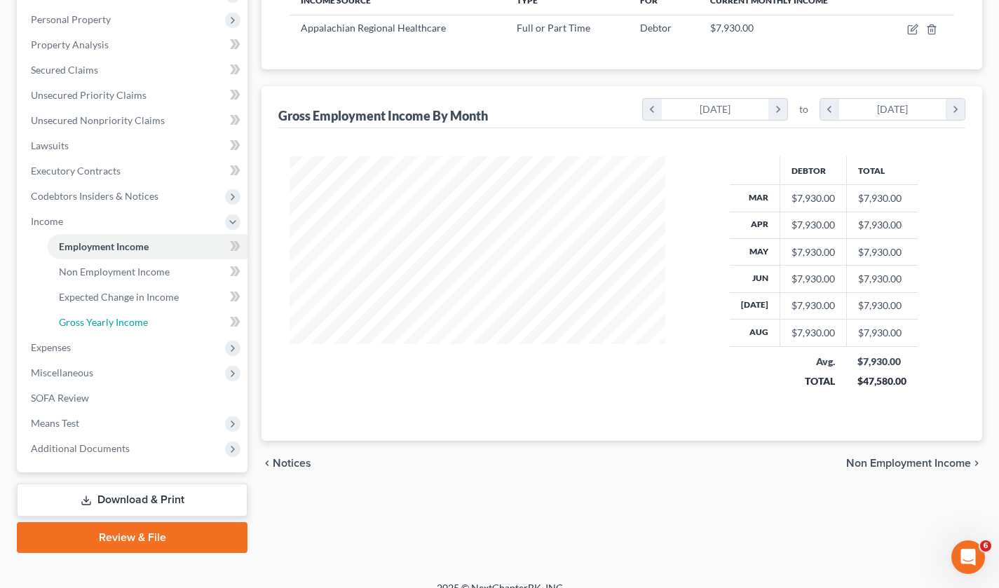
click at [127, 318] on span "Gross Yearly Income" at bounding box center [103, 322] width 89 height 12
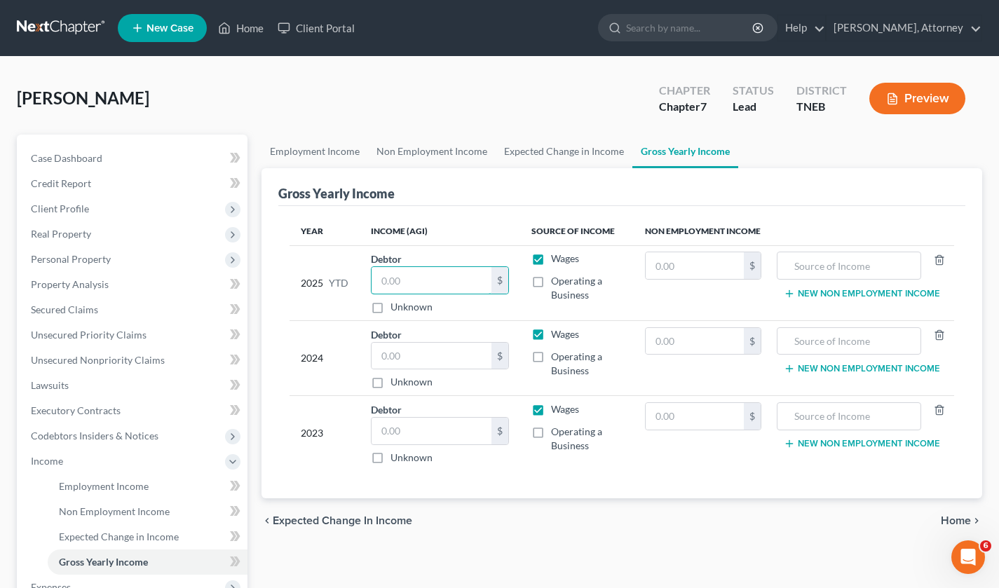
click at [438, 288] on input "text" at bounding box center [432, 280] width 120 height 27
type input "68,072"
click at [430, 354] on input "text" at bounding box center [432, 356] width 120 height 27
type input "91,857"
click at [414, 424] on input "text" at bounding box center [432, 431] width 120 height 27
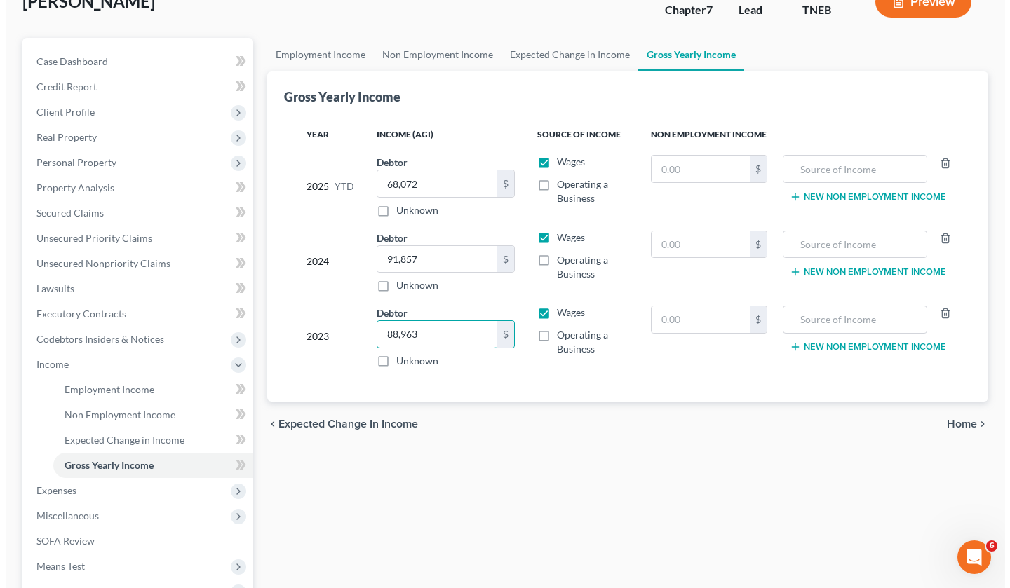
scroll to position [257, 0]
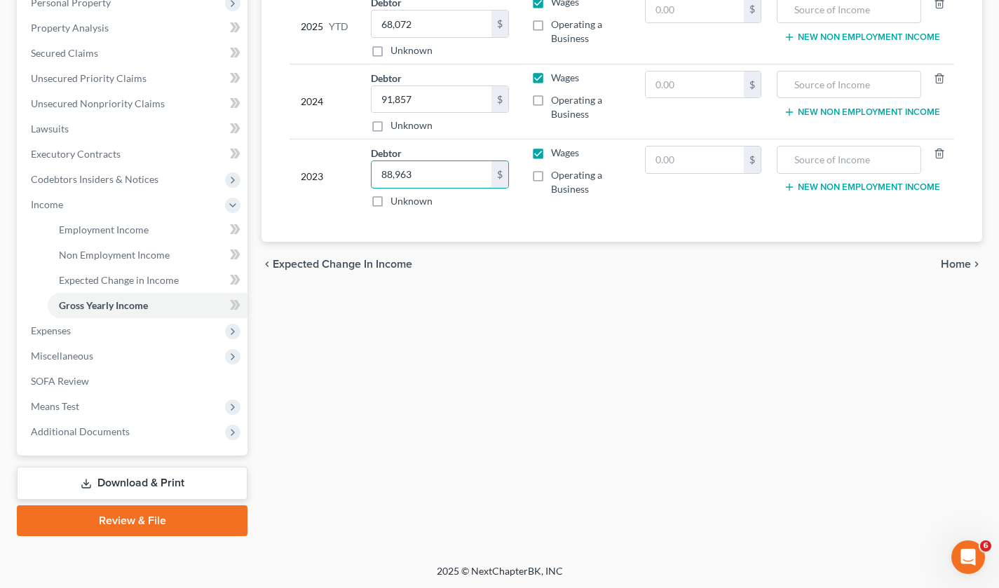
type input "88,963"
click at [87, 415] on span "Means Test" at bounding box center [134, 406] width 228 height 25
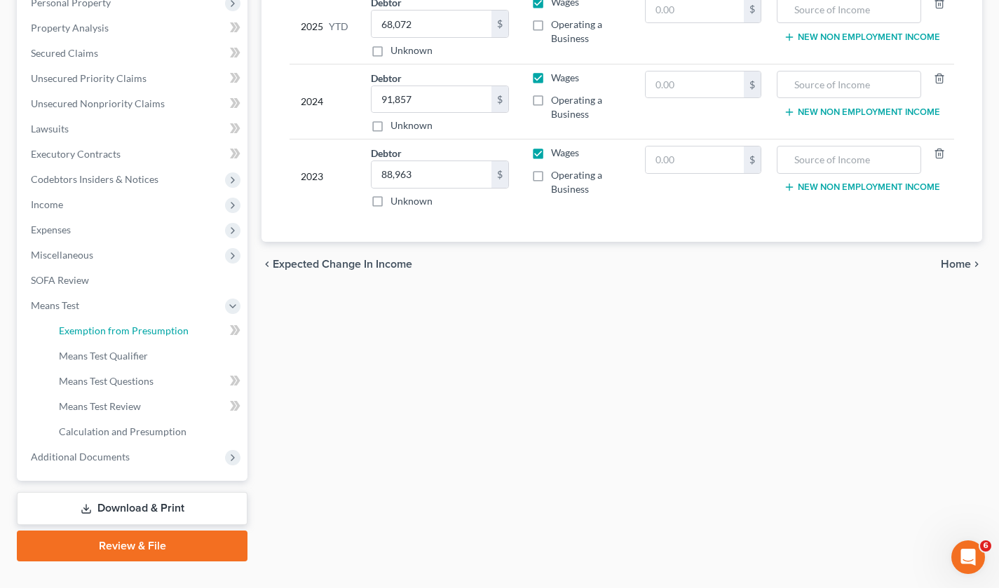
click at [156, 330] on span "Exemption from Presumption" at bounding box center [124, 331] width 130 height 12
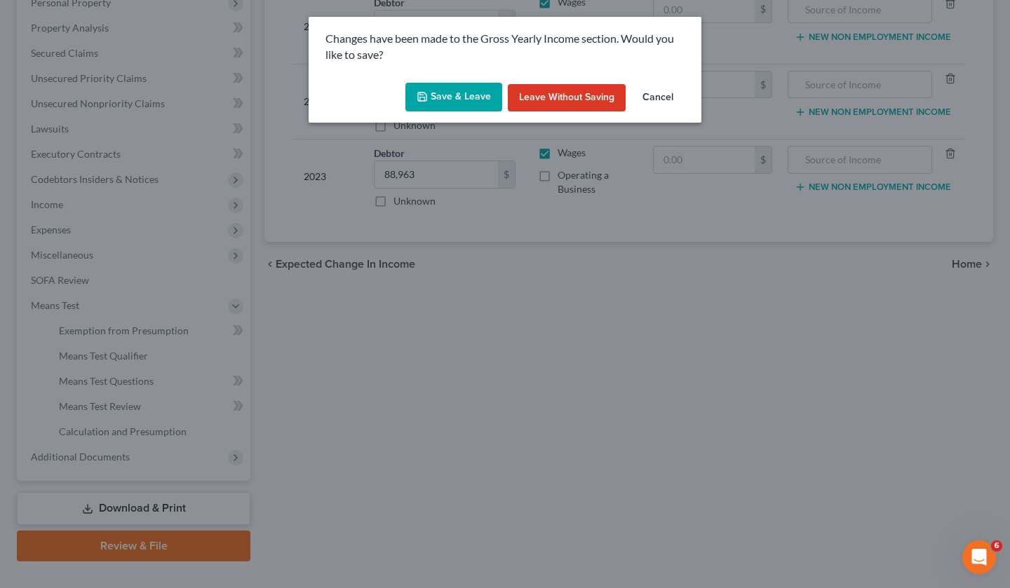
click at [435, 93] on button "Save & Leave" at bounding box center [453, 97] width 97 height 29
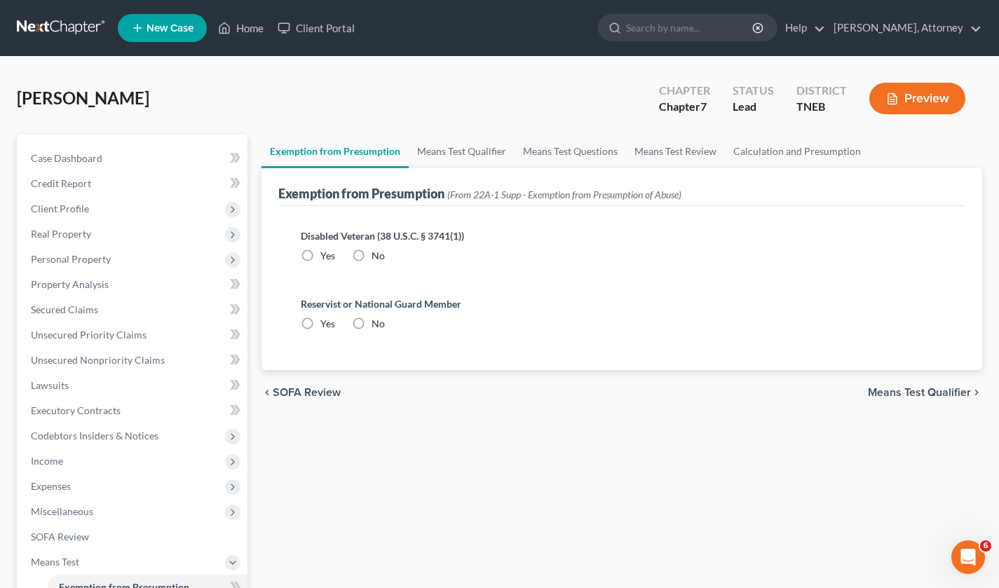
click at [372, 257] on label "No" at bounding box center [378, 256] width 13 height 14
click at [377, 257] on input "No" at bounding box center [381, 253] width 9 height 9
radio input "true"
click at [372, 325] on label "No" at bounding box center [378, 324] width 13 height 14
click at [377, 325] on input "No" at bounding box center [381, 321] width 9 height 9
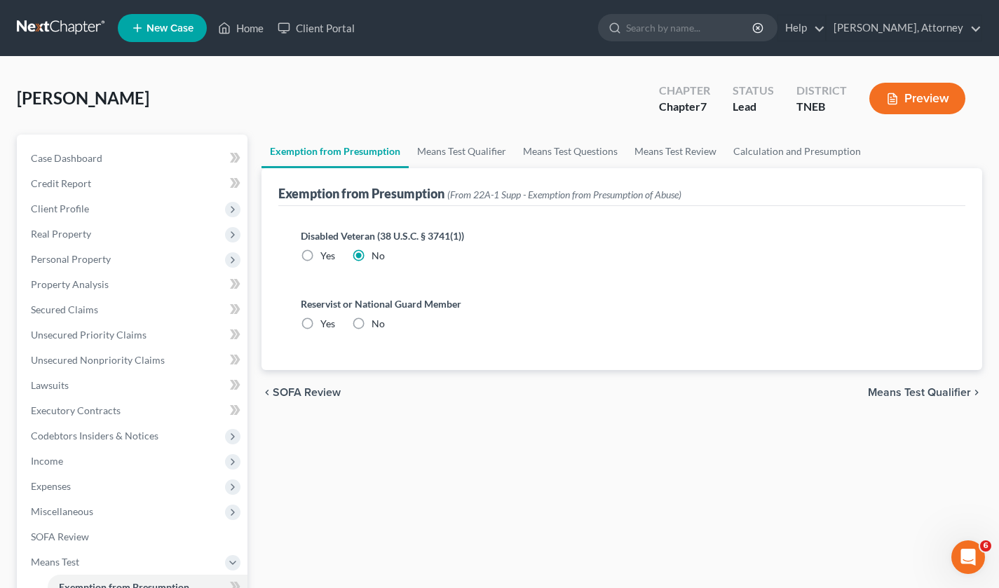
radio input "true"
click at [924, 391] on span "Means Test Qualifier" at bounding box center [919, 392] width 103 height 11
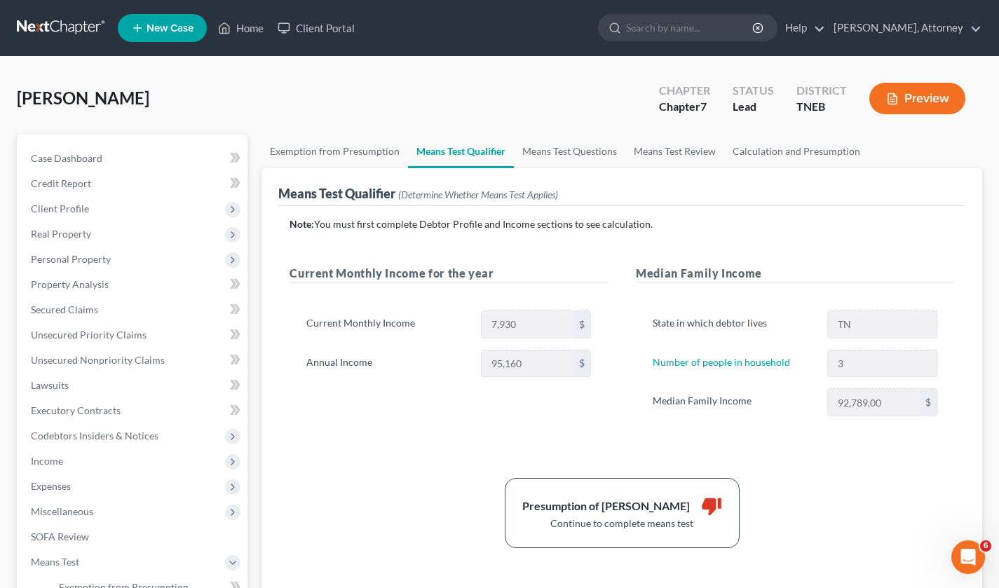
click at [372, 100] on div "[PERSON_NAME] Upgraded Chapter Chapter 7 Status Lead District TNEB Preview" at bounding box center [500, 104] width 966 height 61
